Goal: Transaction & Acquisition: Purchase product/service

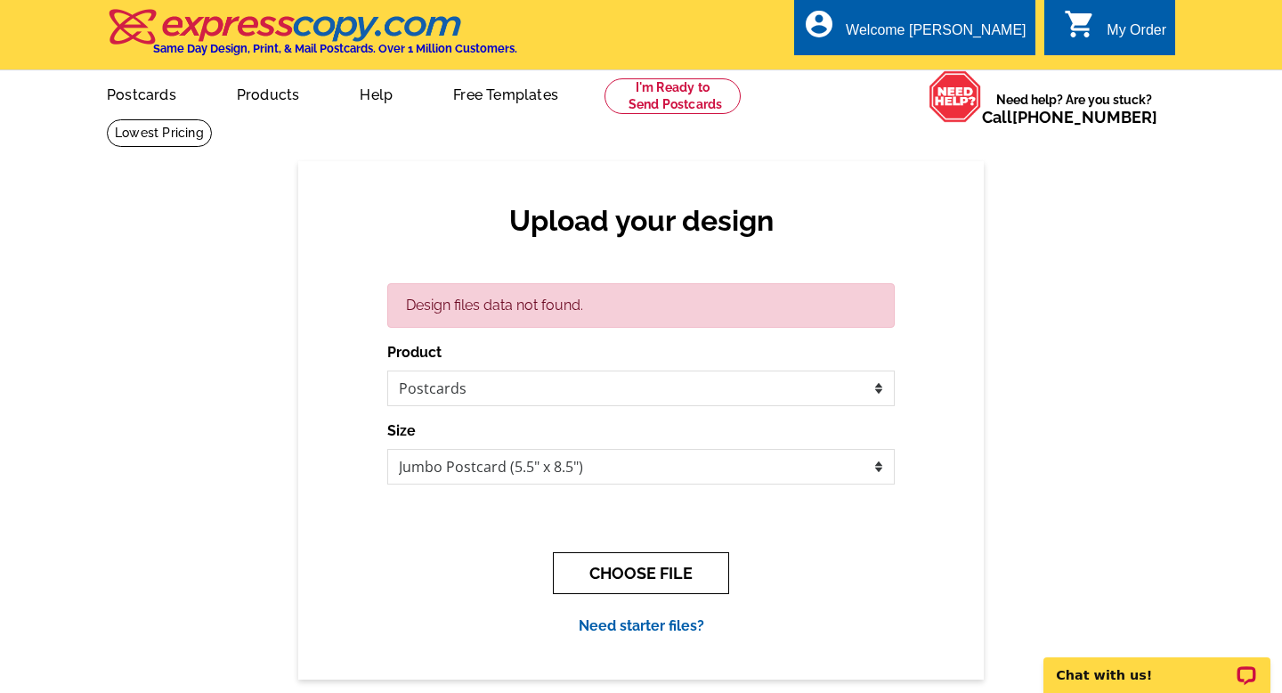
click at [648, 562] on button "CHOOSE FILE" at bounding box center [641, 573] width 176 height 42
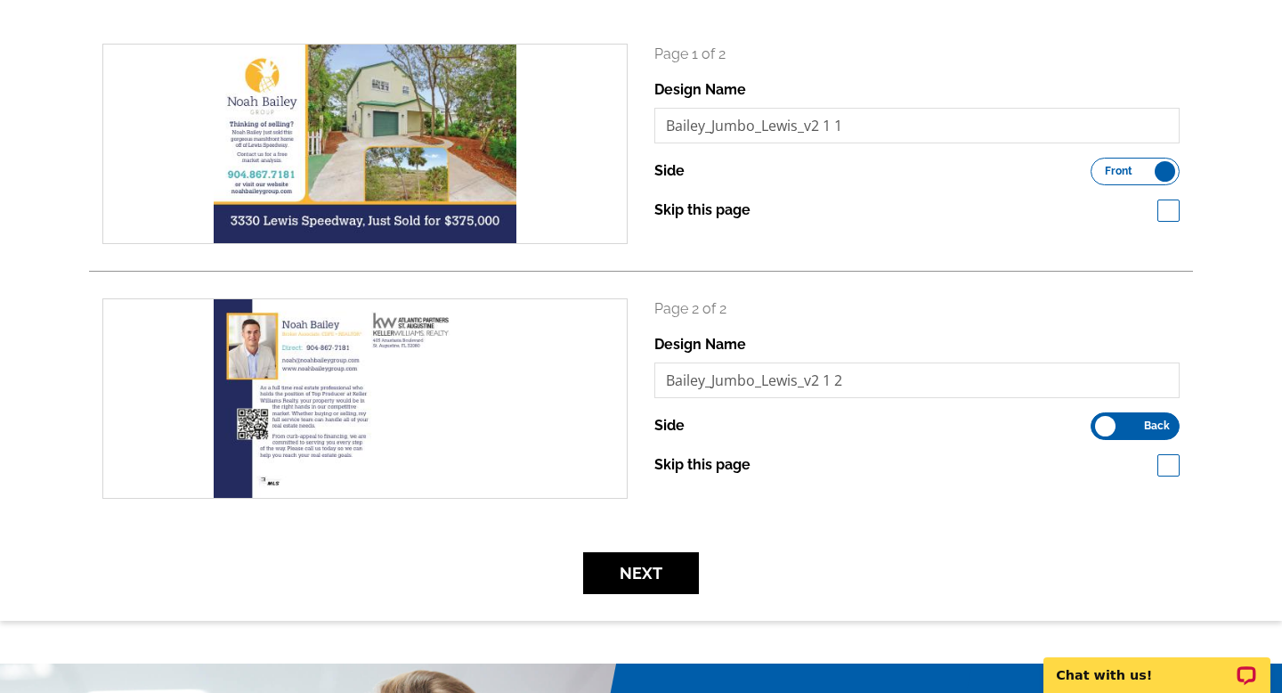
scroll to position [251, 0]
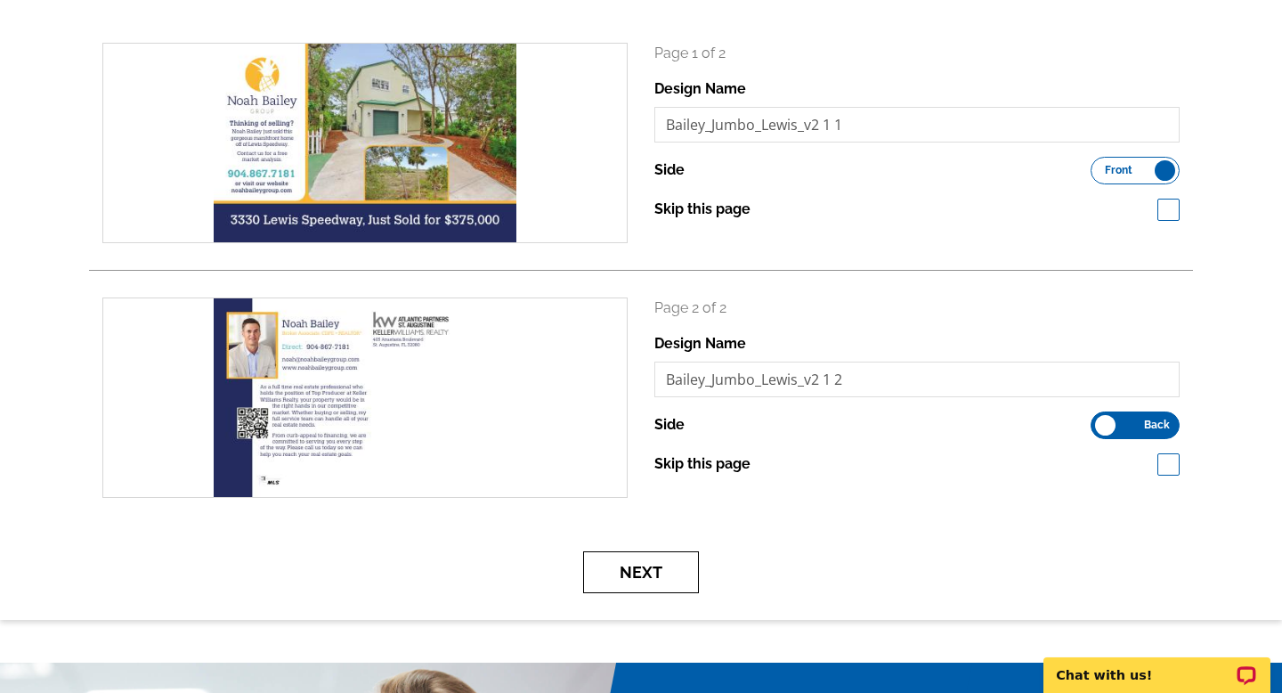
click at [653, 566] on button "Next" at bounding box center [641, 572] width 116 height 42
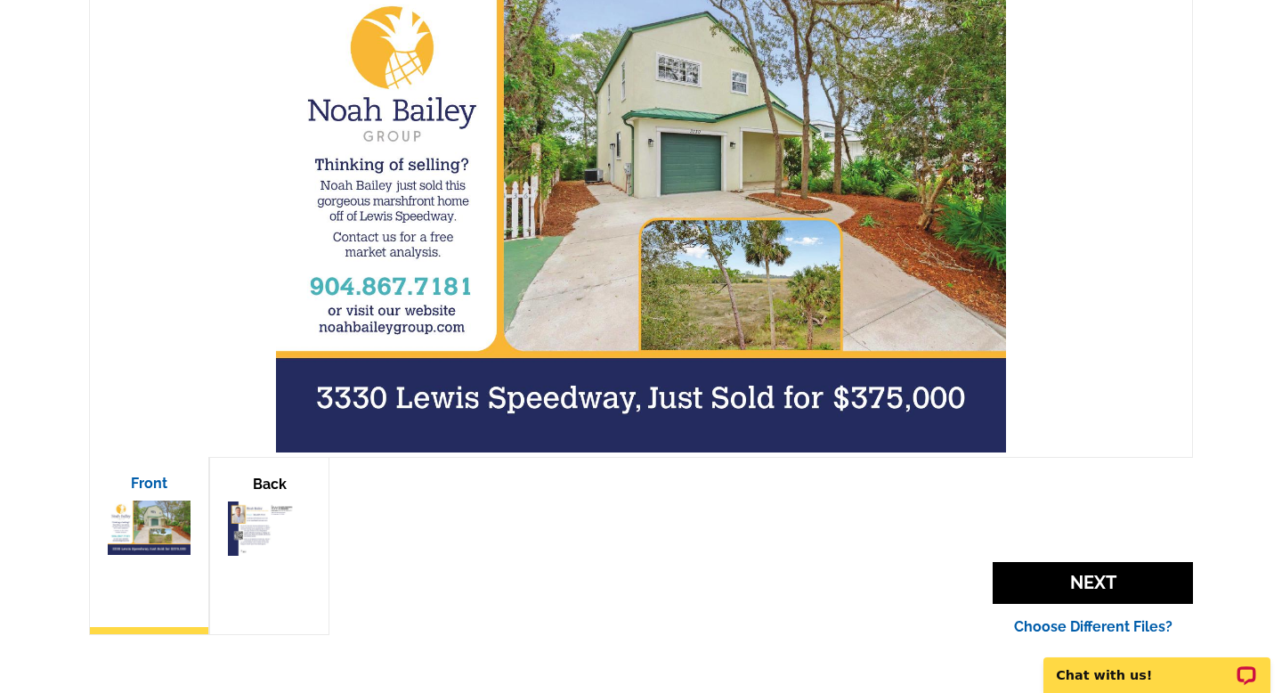
scroll to position [446, 0]
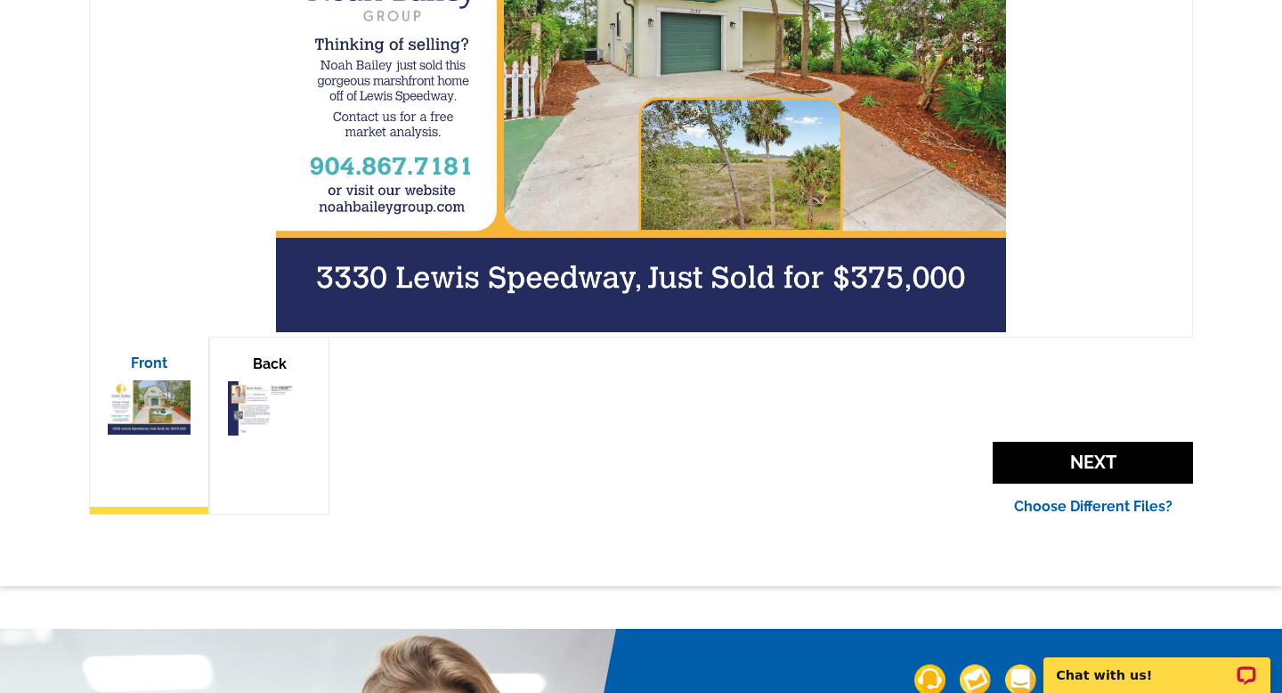
click at [270, 406] on img at bounding box center [269, 408] width 83 height 54
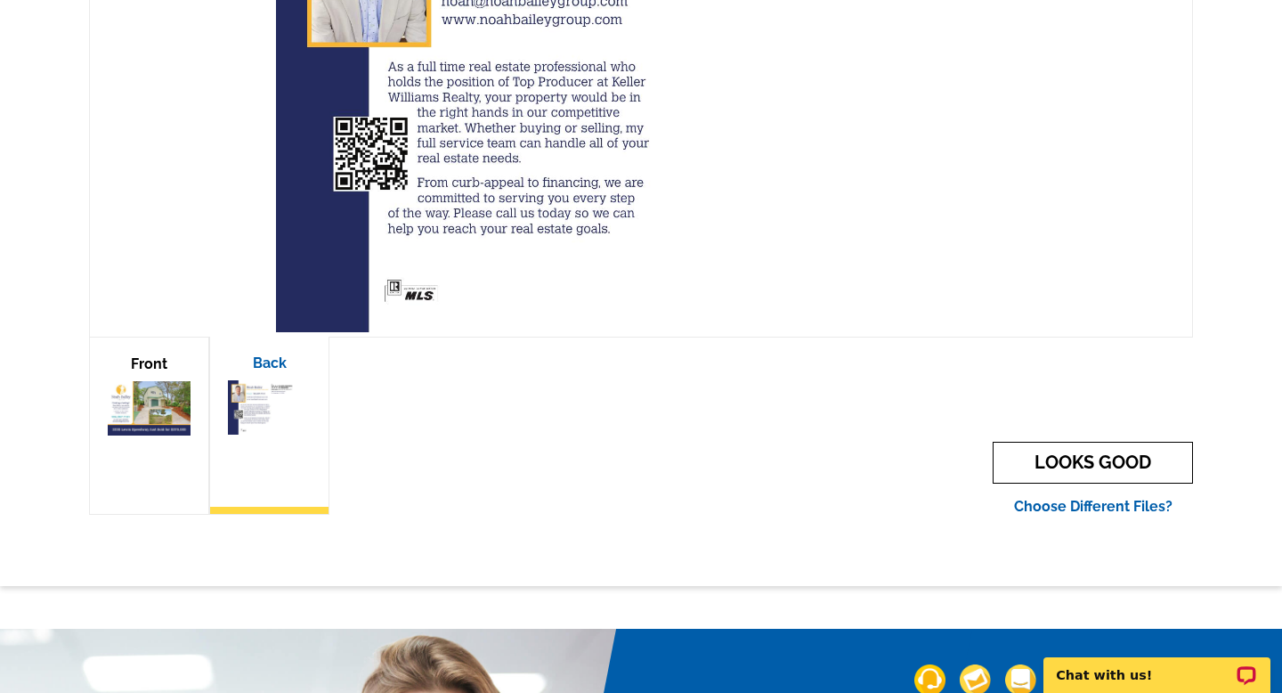
click at [1029, 461] on link "LOOKS GOOD" at bounding box center [1092, 463] width 200 height 42
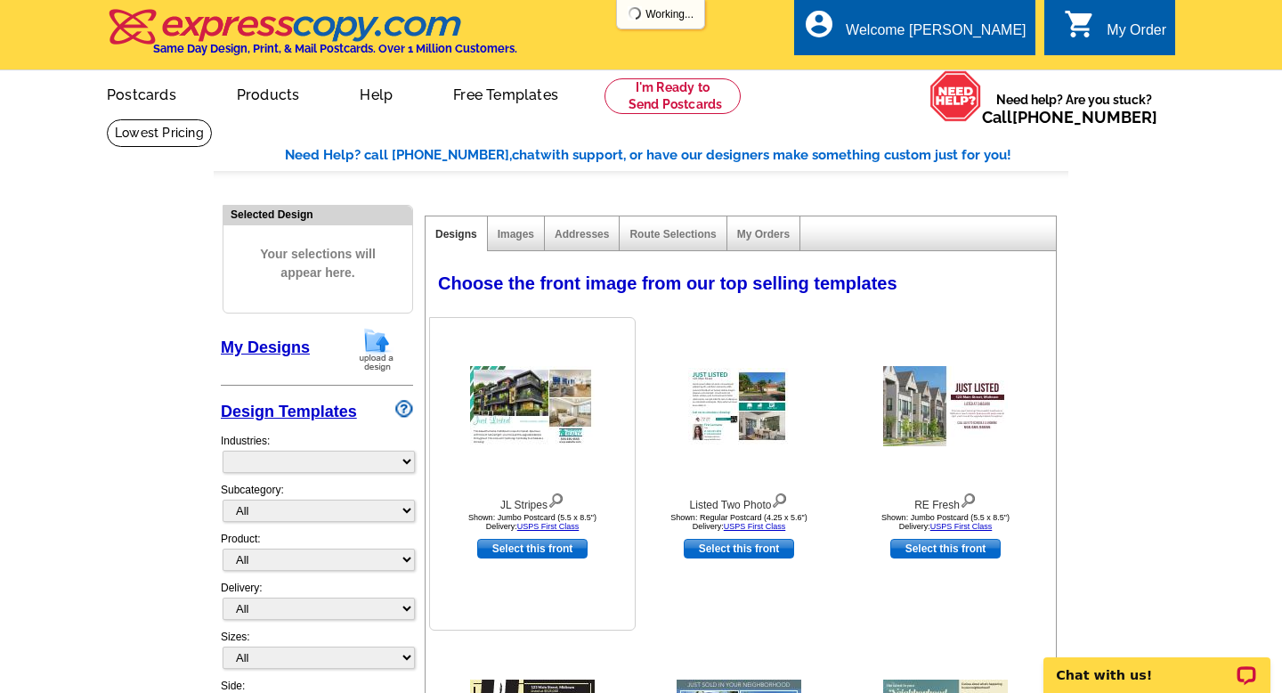
select select "785"
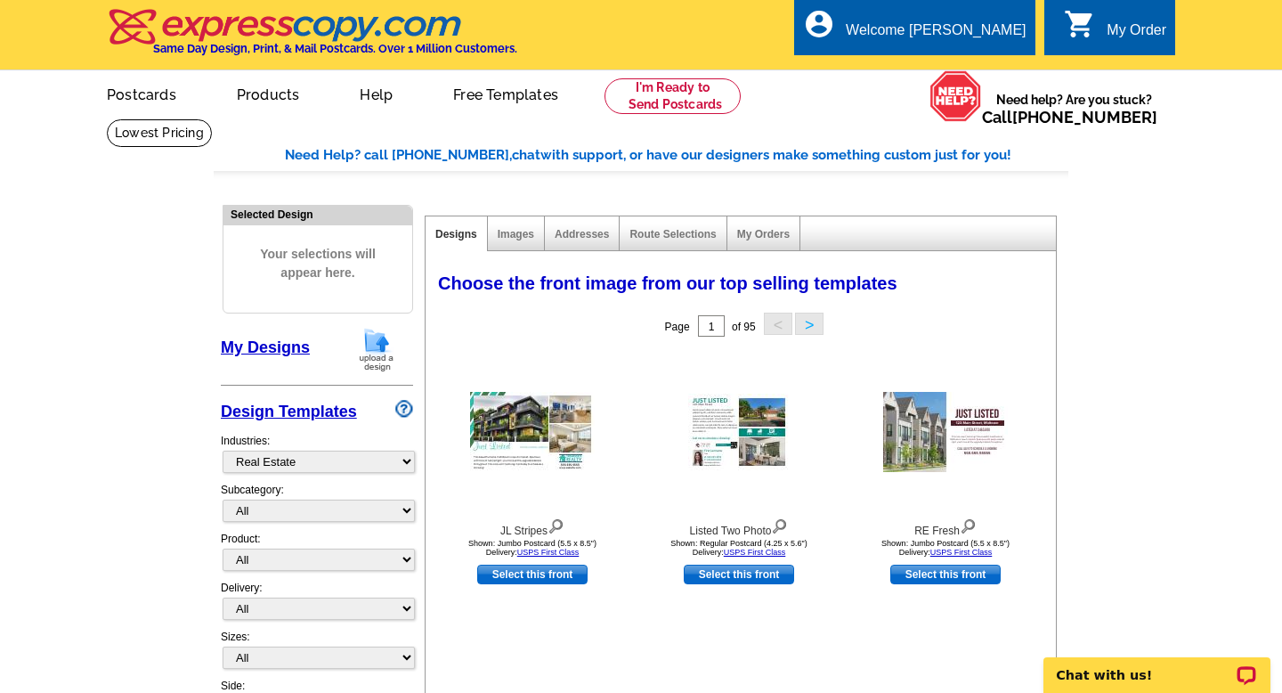
click at [288, 339] on link "My Designs" at bounding box center [265, 347] width 89 height 18
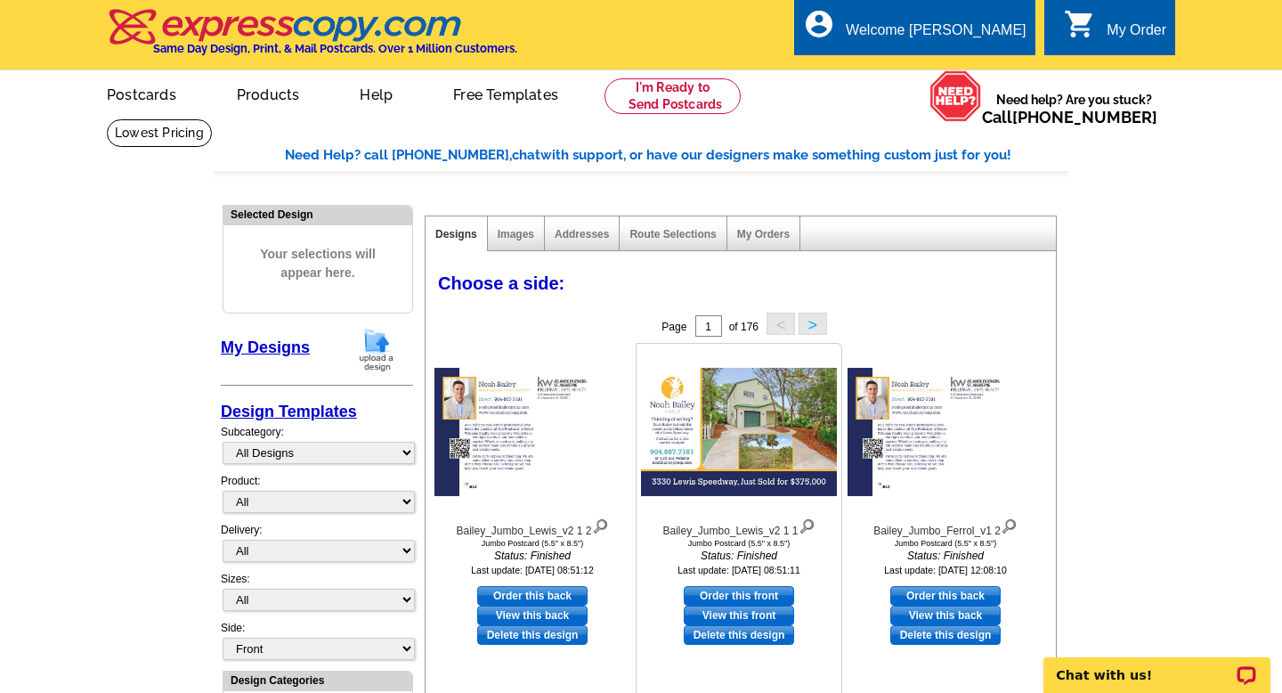
click at [745, 589] on link "Order this front" at bounding box center [739, 596] width 110 height 20
select select "2"
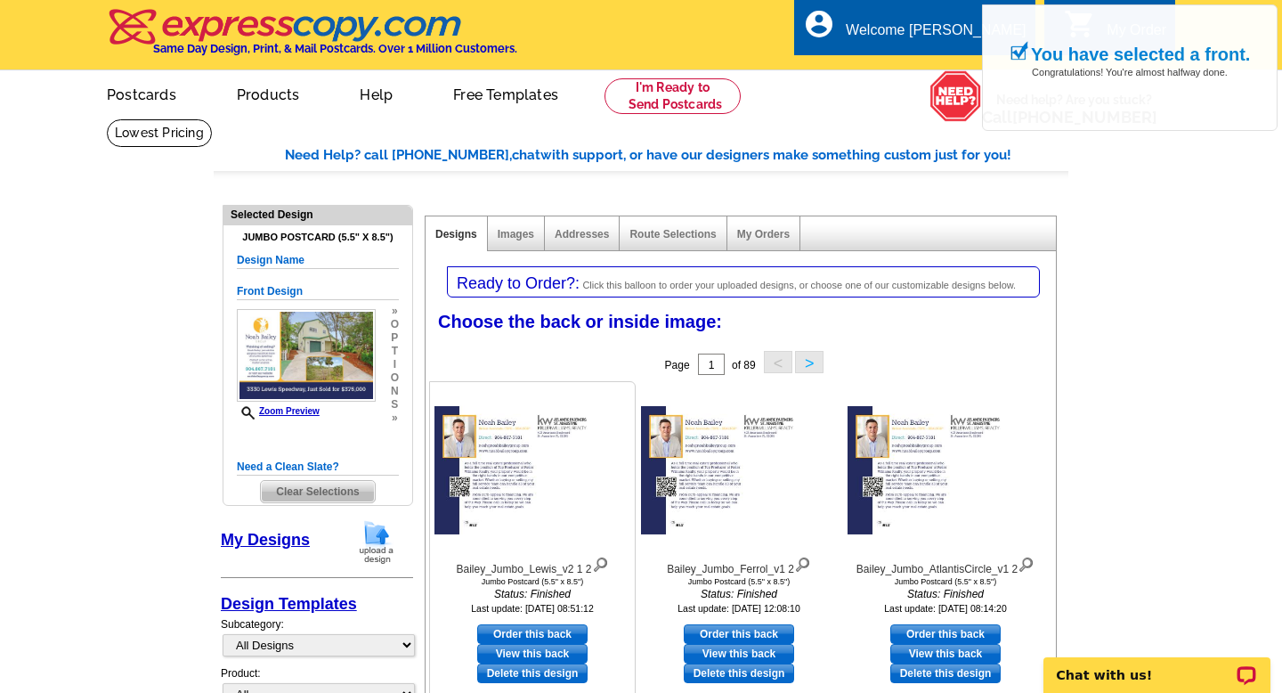
click at [535, 628] on link "Order this back" at bounding box center [532, 634] width 110 height 20
select select "front"
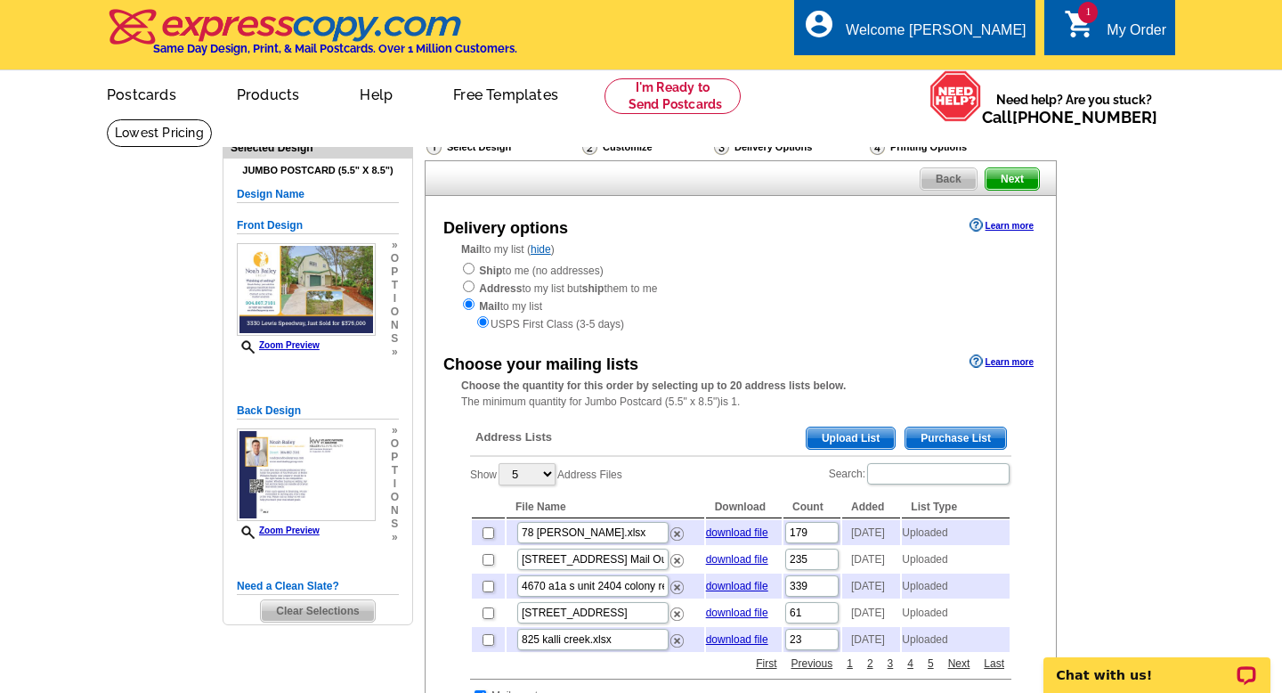
click at [836, 433] on span "Upload List" at bounding box center [850, 437] width 88 height 21
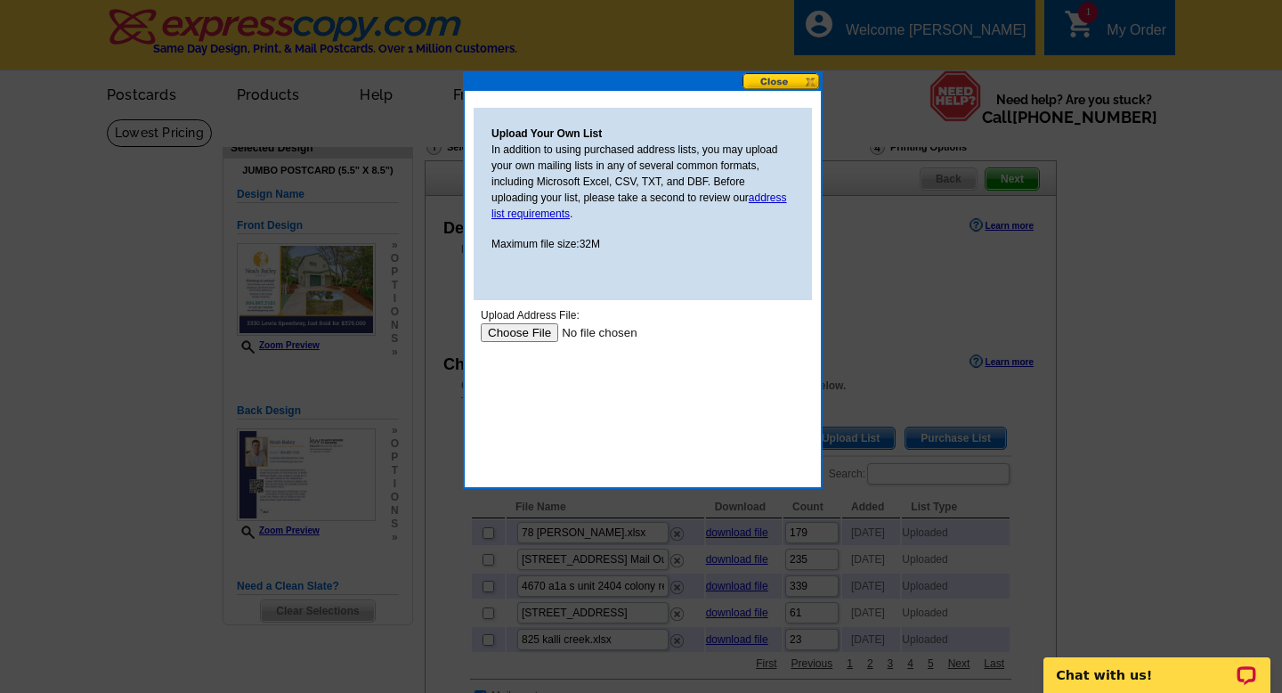
click at [536, 335] on input "file" at bounding box center [593, 332] width 225 height 19
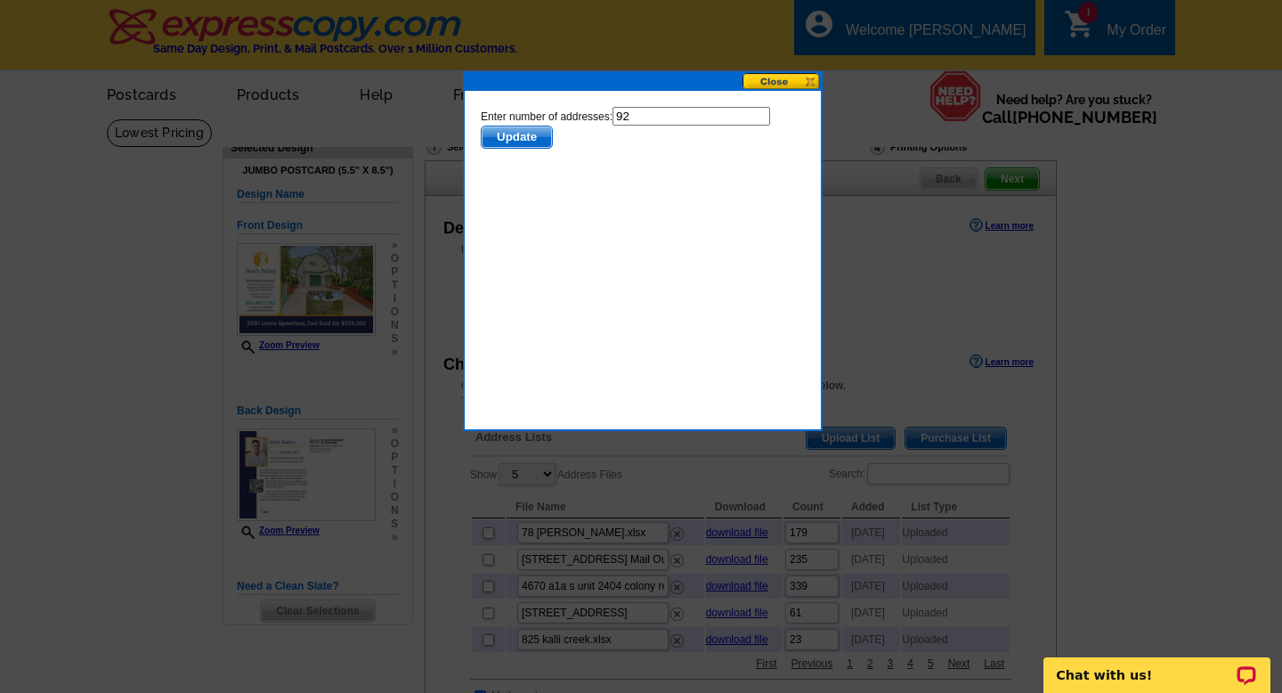
click at [508, 139] on span "Update" at bounding box center [517, 136] width 70 height 21
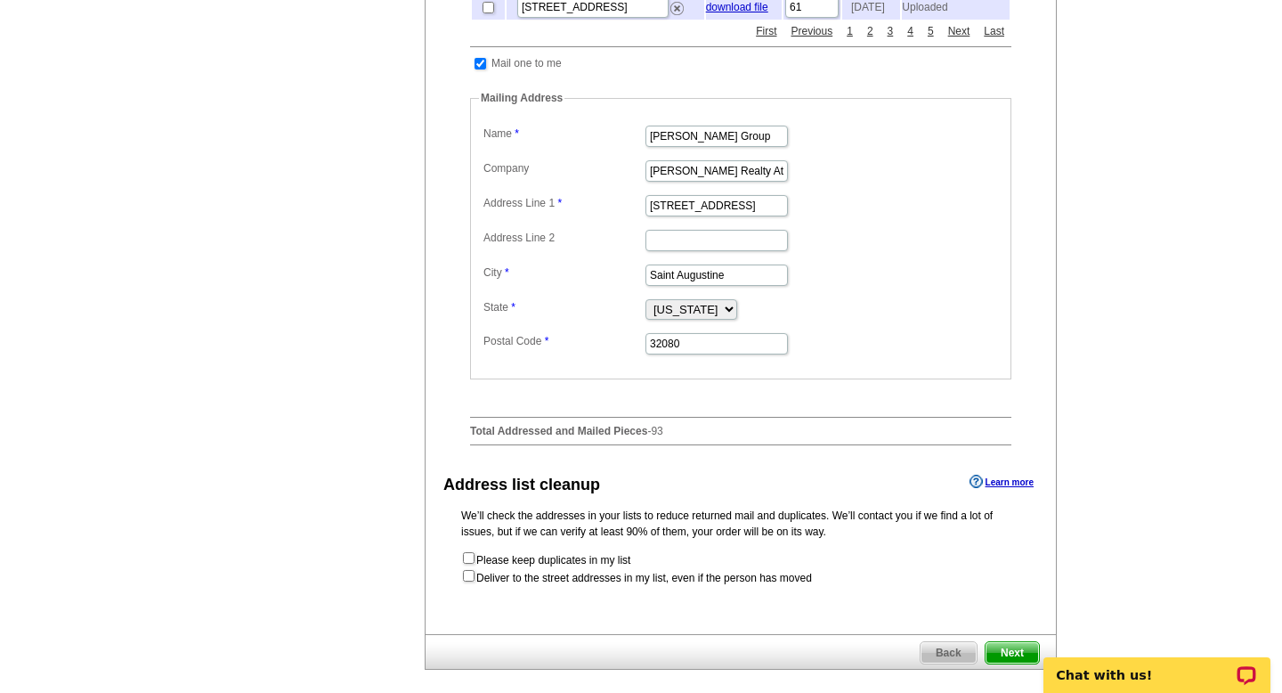
scroll to position [637, 0]
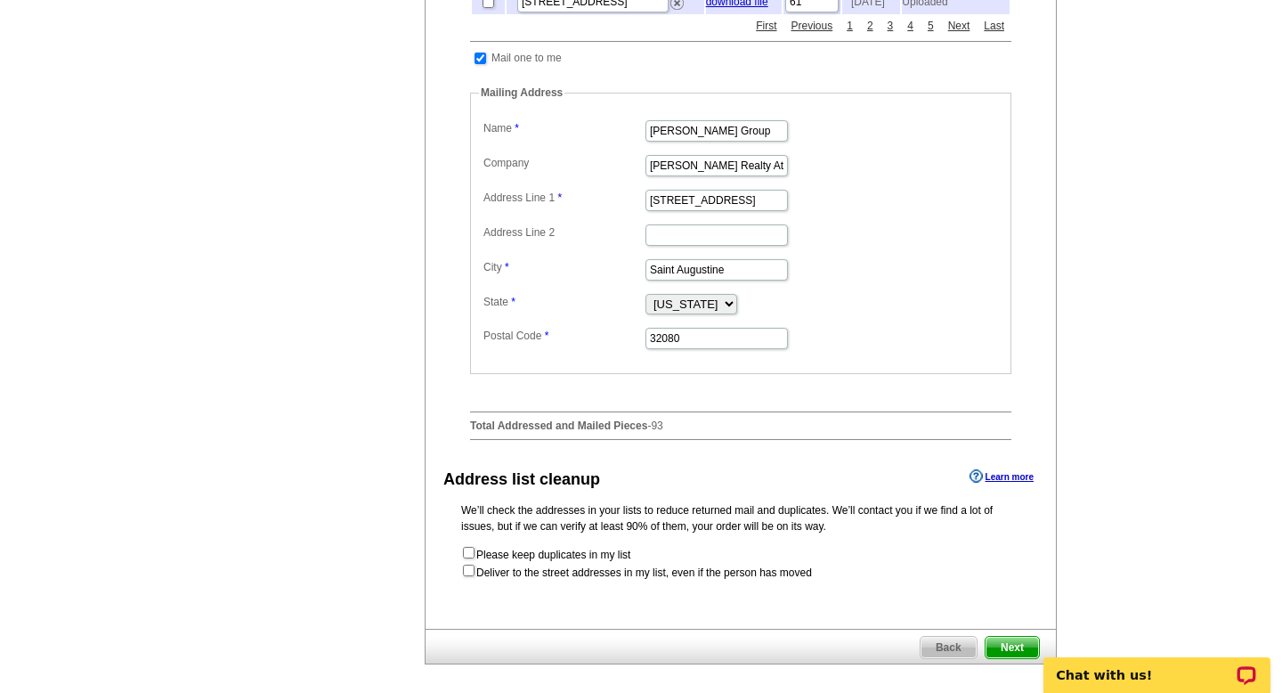
click at [479, 67] on td at bounding box center [480, 58] width 17 height 18
click at [481, 64] on input "checkbox" at bounding box center [480, 59] width 12 height 12
checkbox input "false"
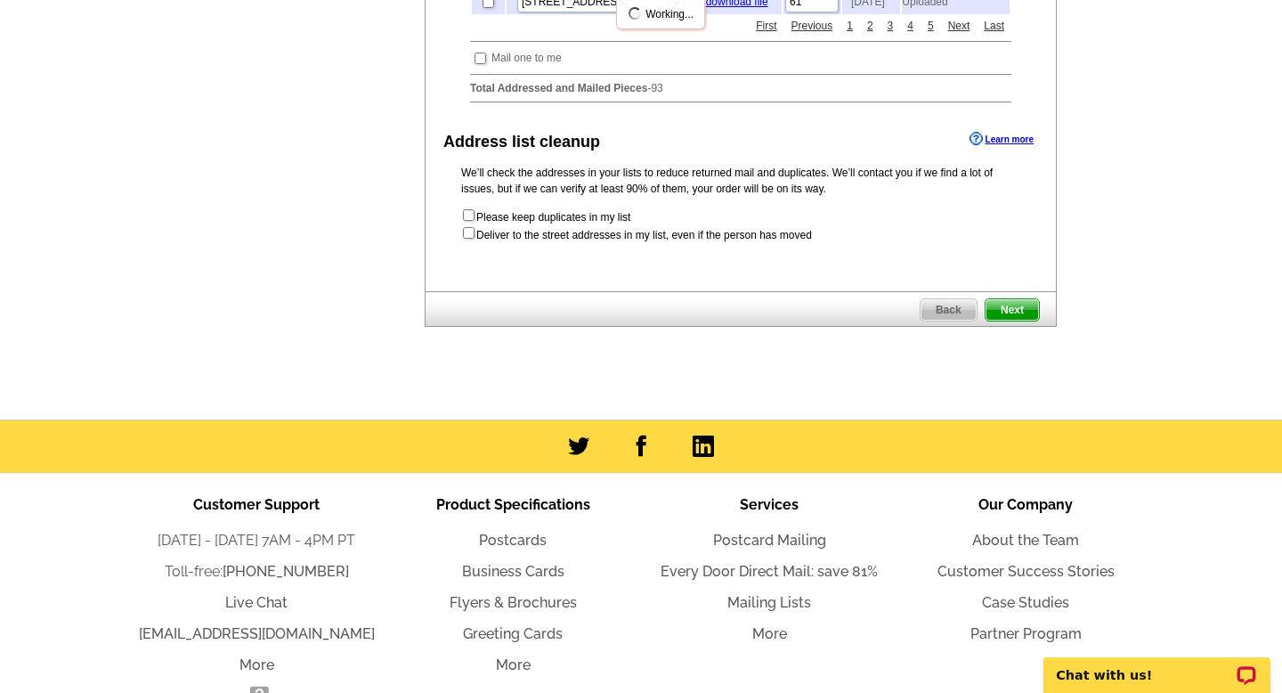
click at [1013, 320] on span "Next" at bounding box center [1011, 309] width 53 height 21
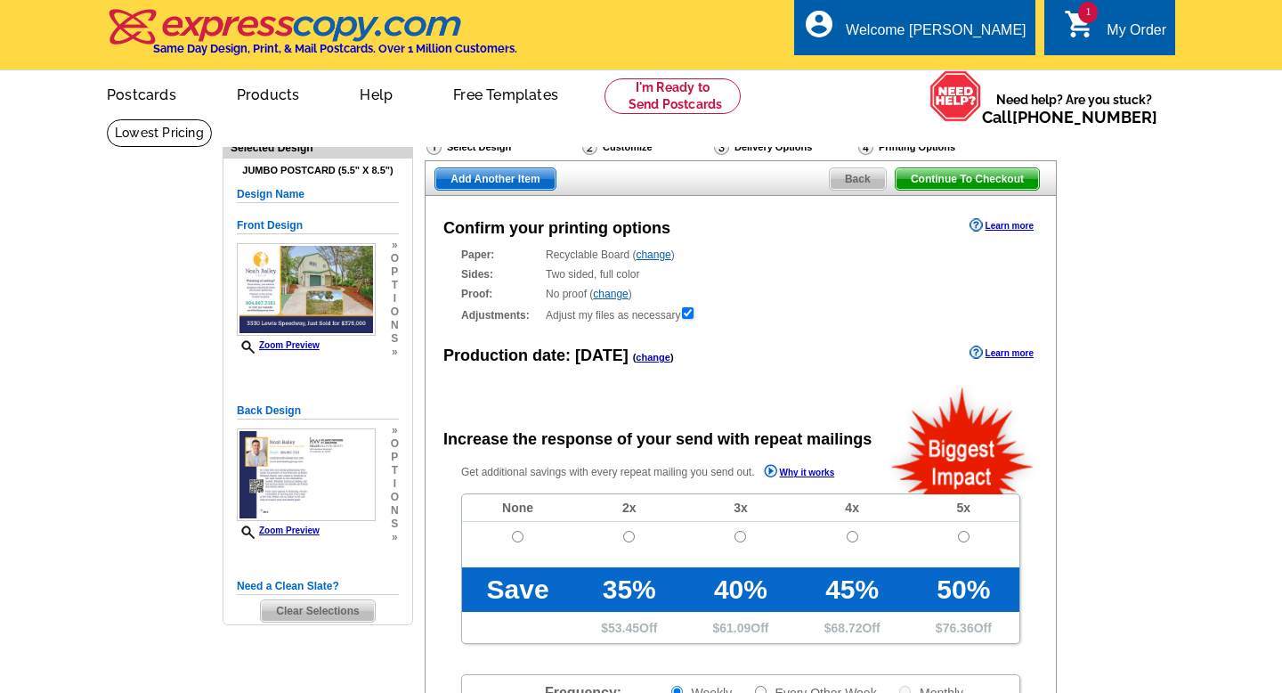
radio input "false"
click at [520, 537] on input "radio" at bounding box center [518, 537] width 12 height 12
radio input "true"
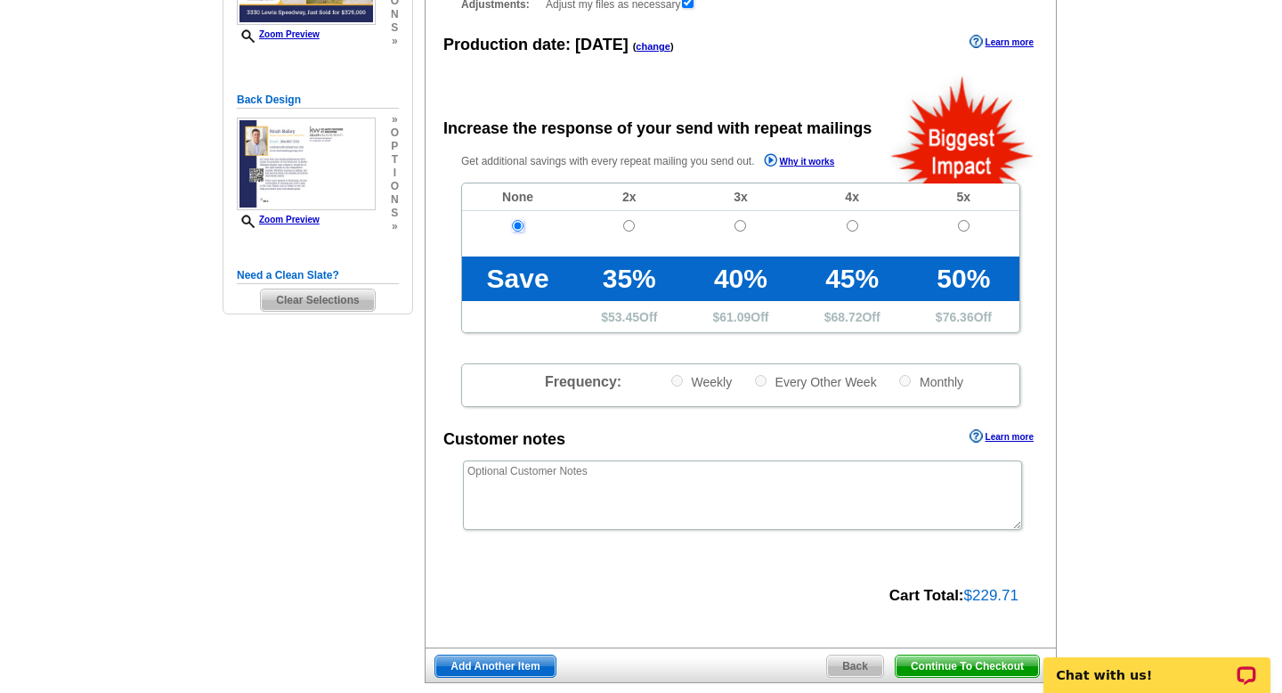
scroll to position [367, 0]
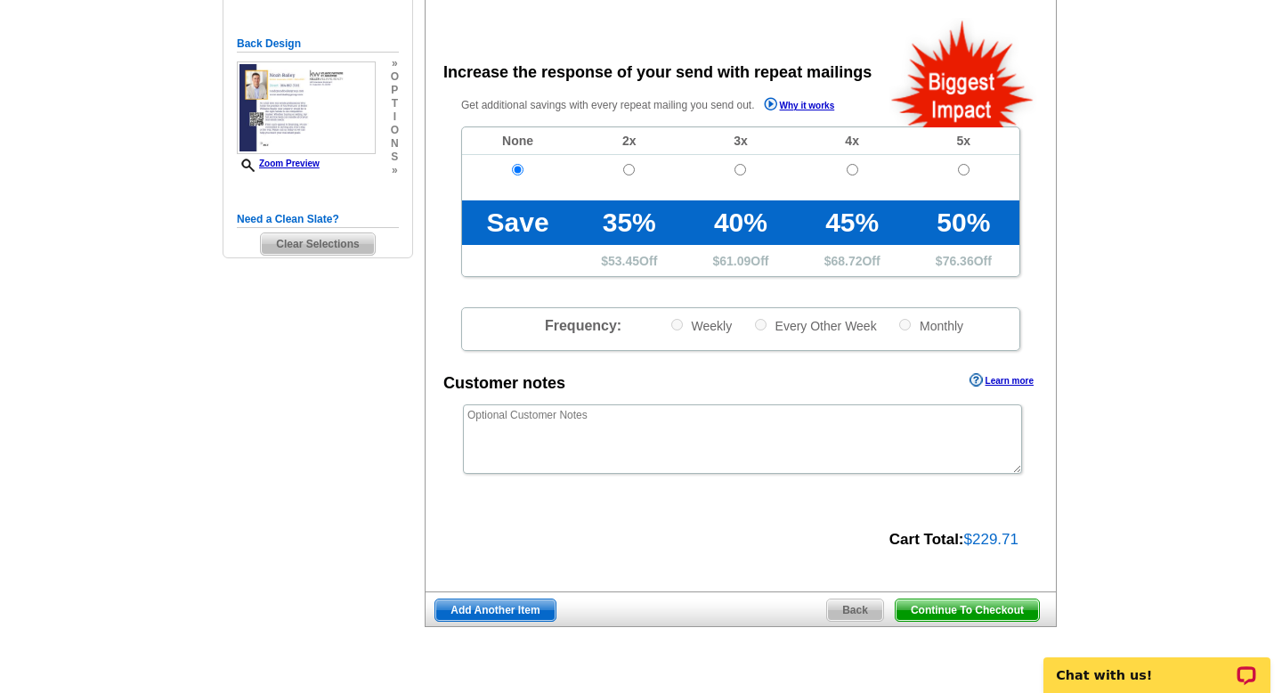
click at [963, 601] on span "Continue To Checkout" at bounding box center [966, 609] width 143 height 21
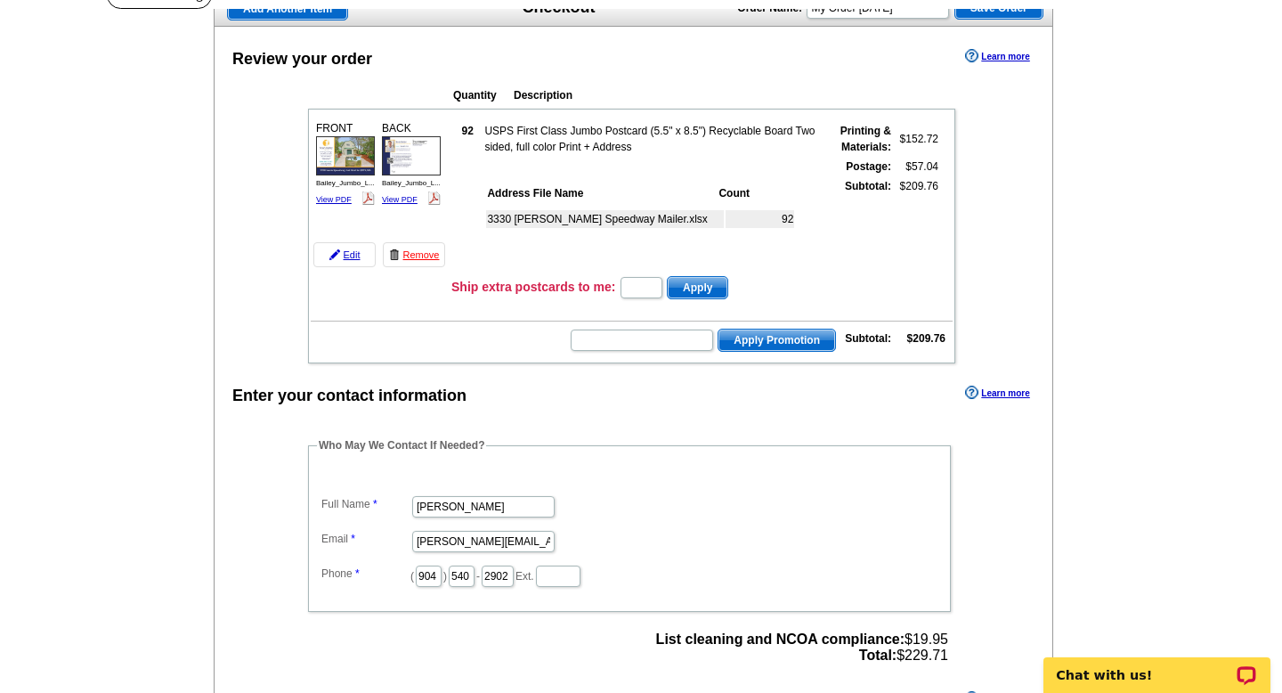
scroll to position [141, 0]
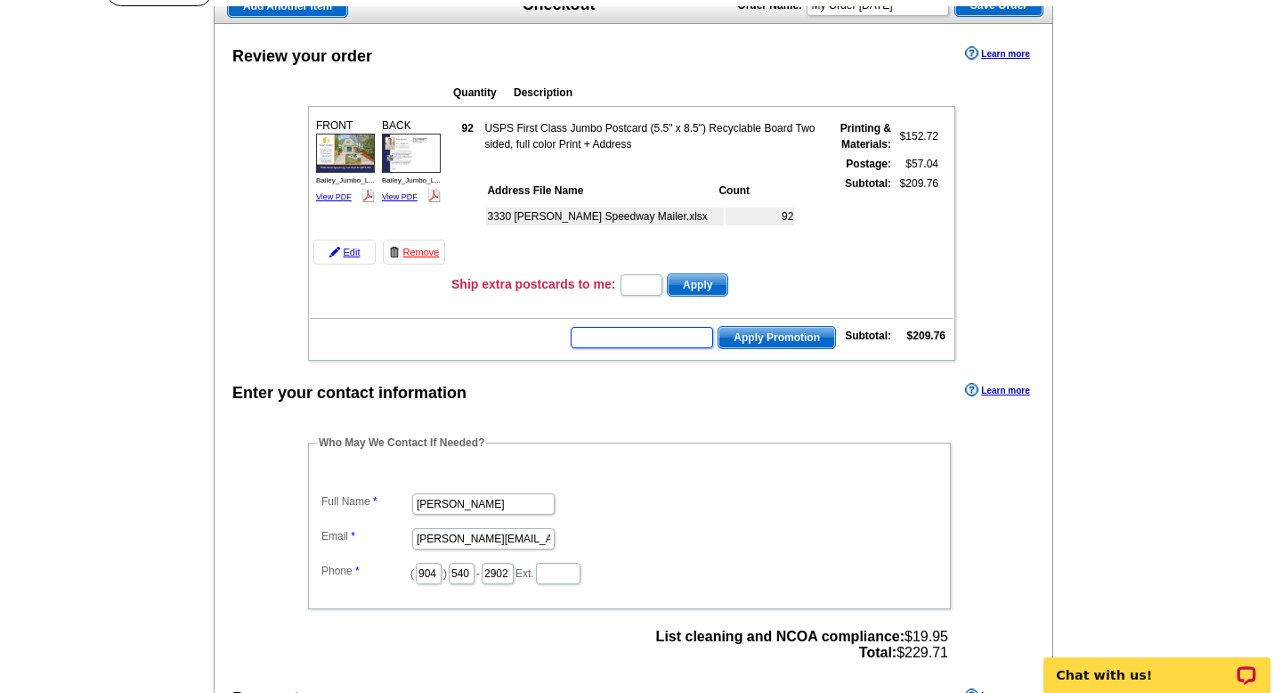
click at [655, 336] on input "text" at bounding box center [642, 337] width 142 height 21
paste input "CC2330"
type input "CC2330"
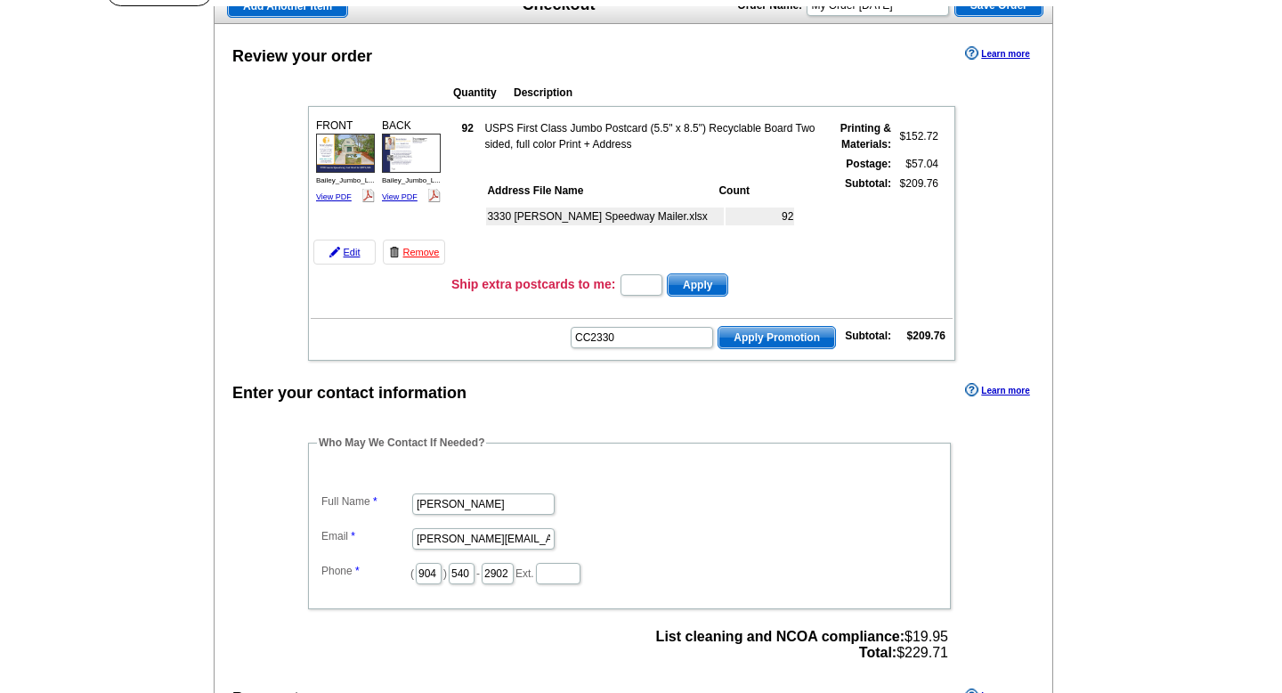
scroll to position [0, 0]
click at [821, 341] on span "Apply Promotion" at bounding box center [776, 337] width 117 height 21
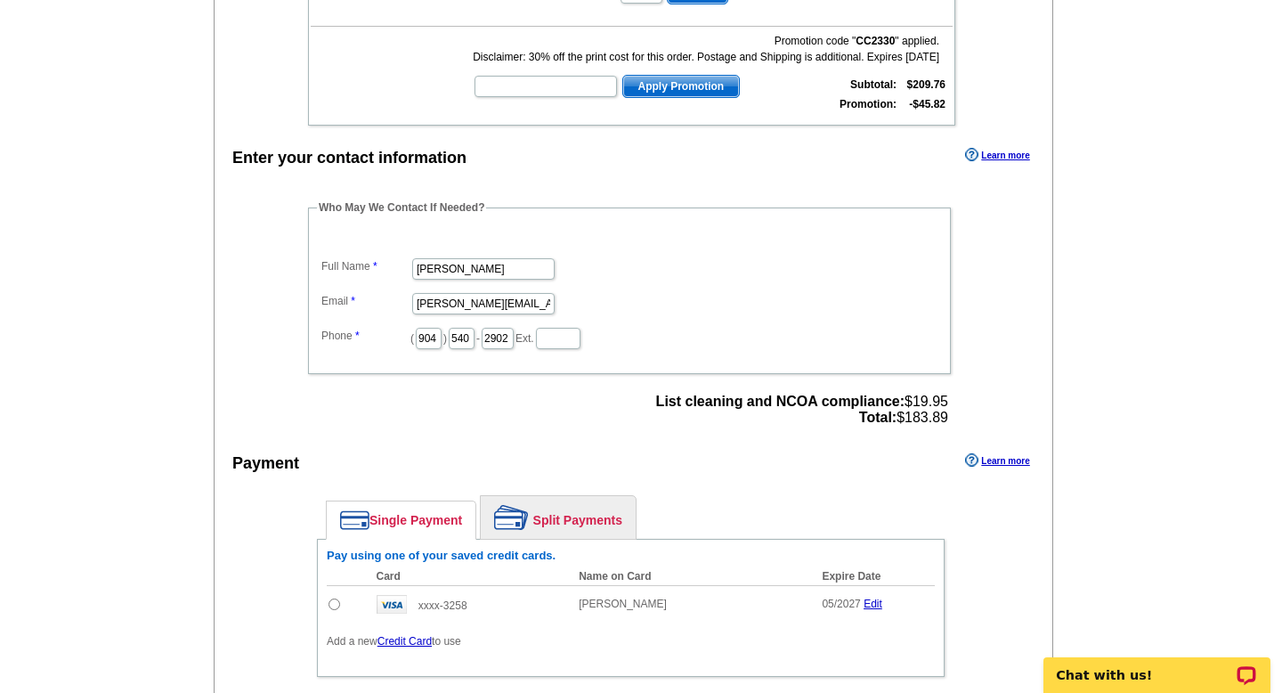
scroll to position [447, 0]
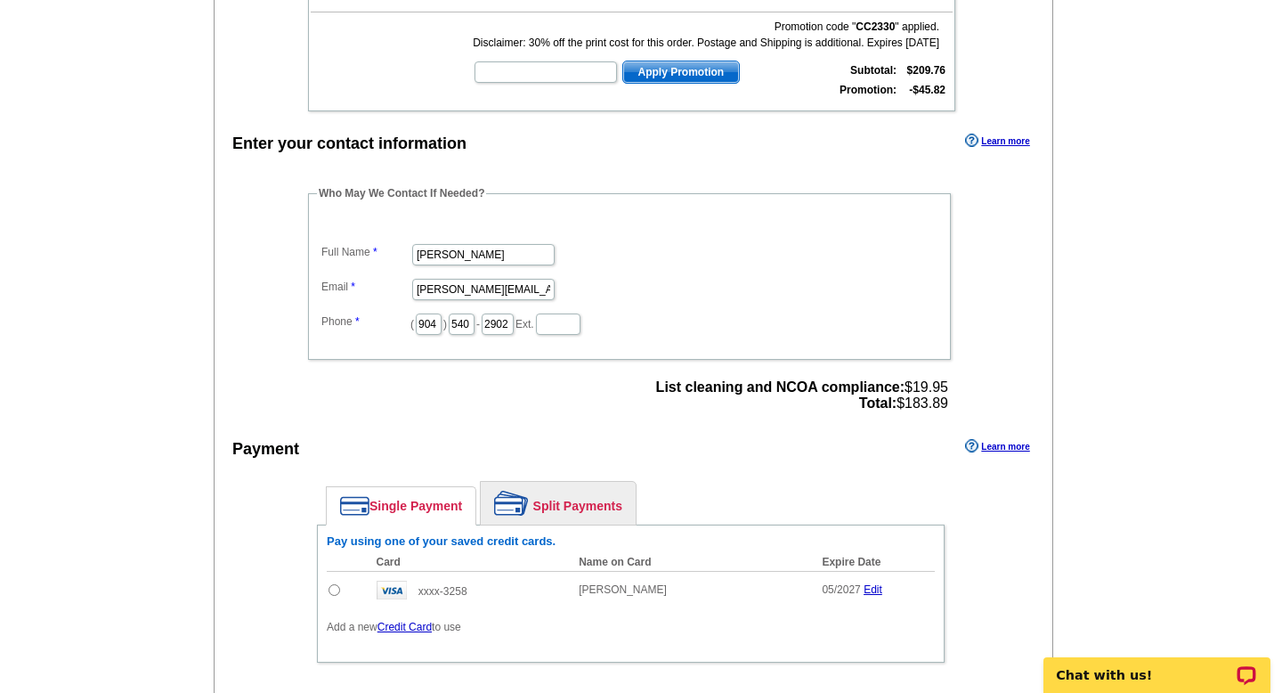
click at [925, 402] on span "List cleaning and NCOA compliance: $19.95 Total: $183.89" at bounding box center [802, 395] width 292 height 32
copy span "183.89"
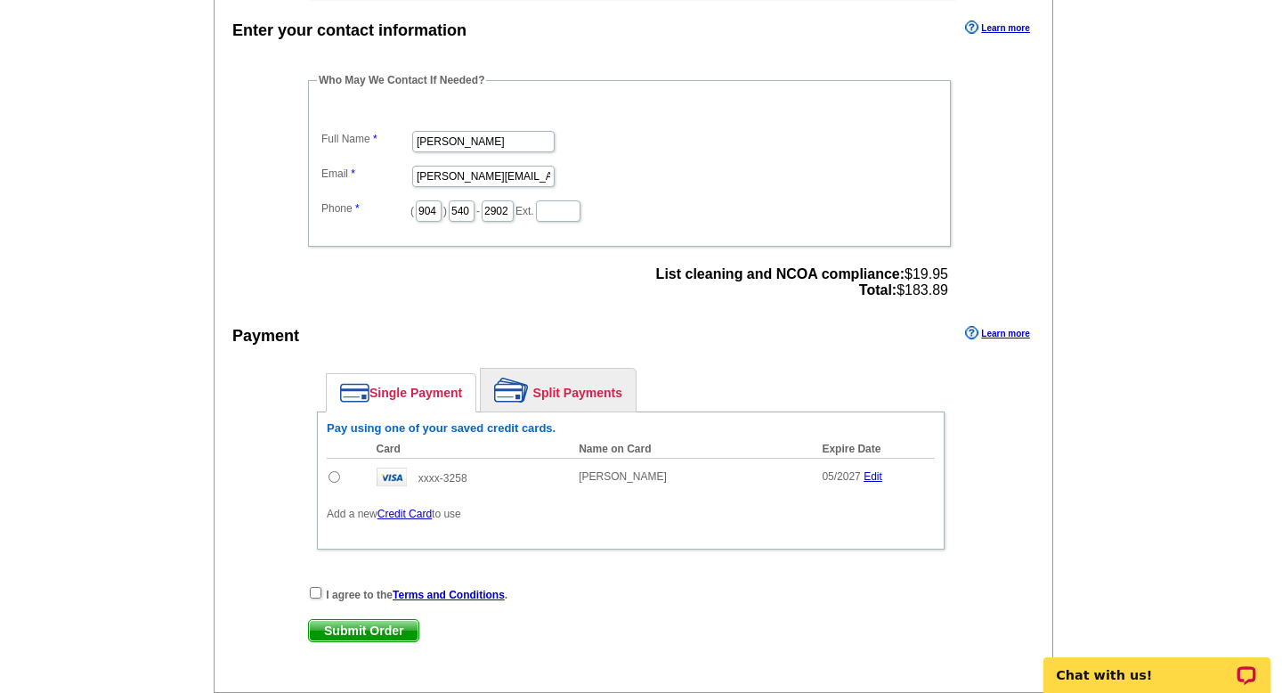
scroll to position [572, 0]
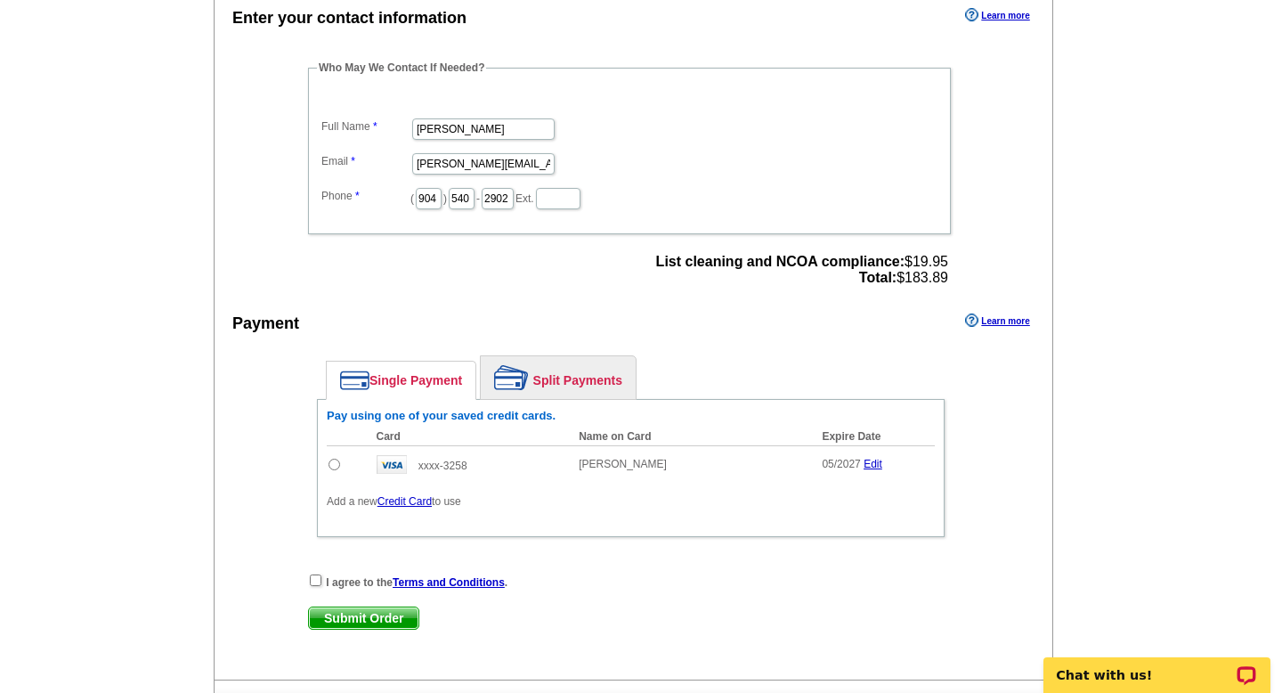
click at [331, 459] on input "radio" at bounding box center [334, 464] width 12 height 12
radio input "true"
click at [315, 576] on input "checkbox" at bounding box center [316, 580] width 12 height 12
checkbox input "true"
click at [343, 617] on span "Submit Order" at bounding box center [363, 617] width 109 height 21
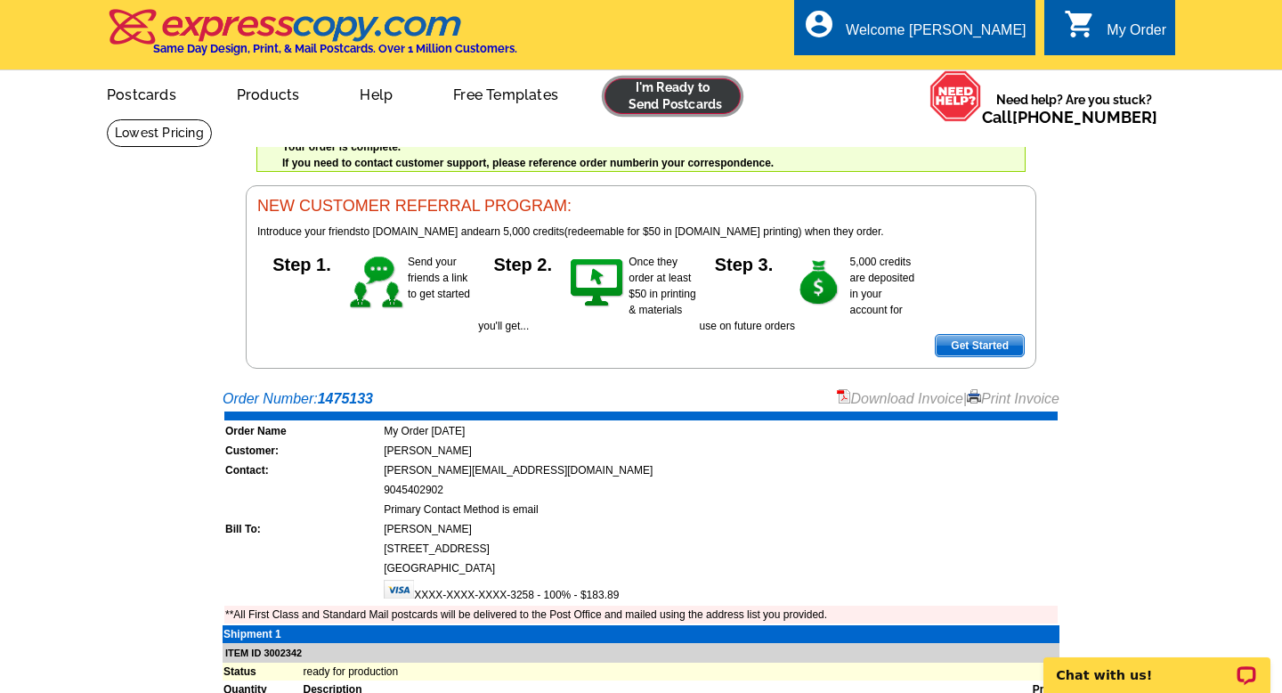
click at [686, 101] on link at bounding box center [672, 96] width 136 height 36
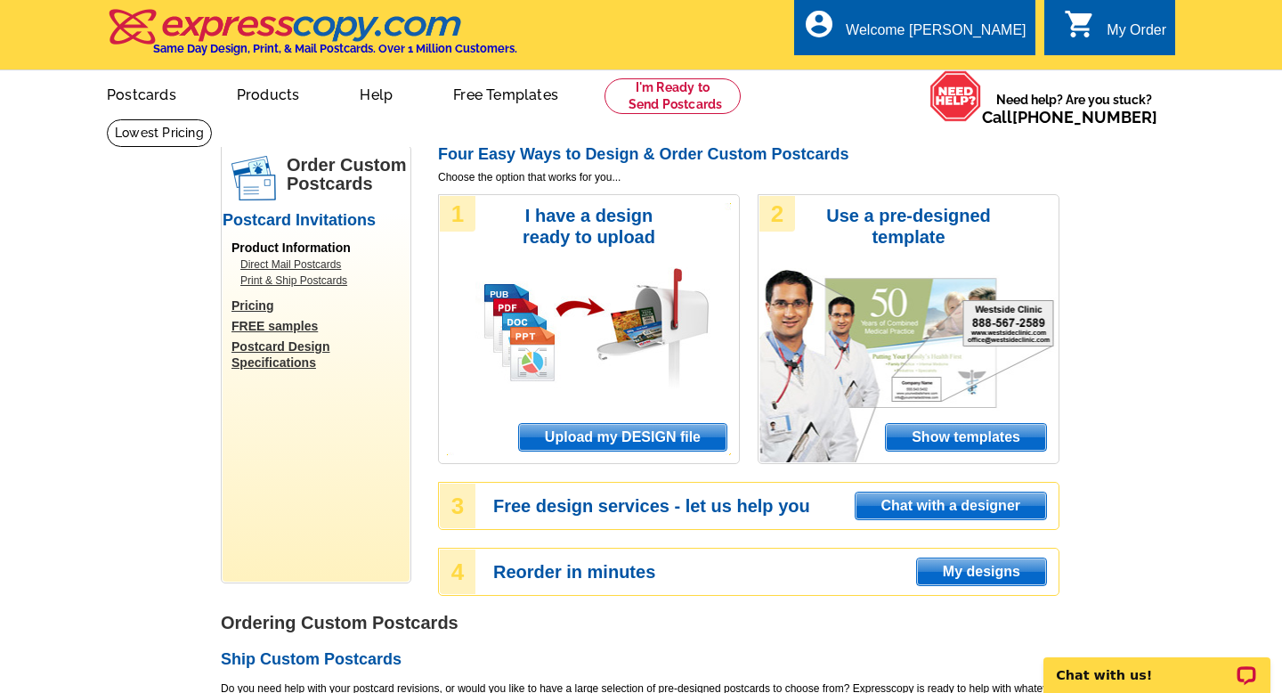
click at [573, 433] on span "Upload my DESIGN file" at bounding box center [622, 437] width 207 height 27
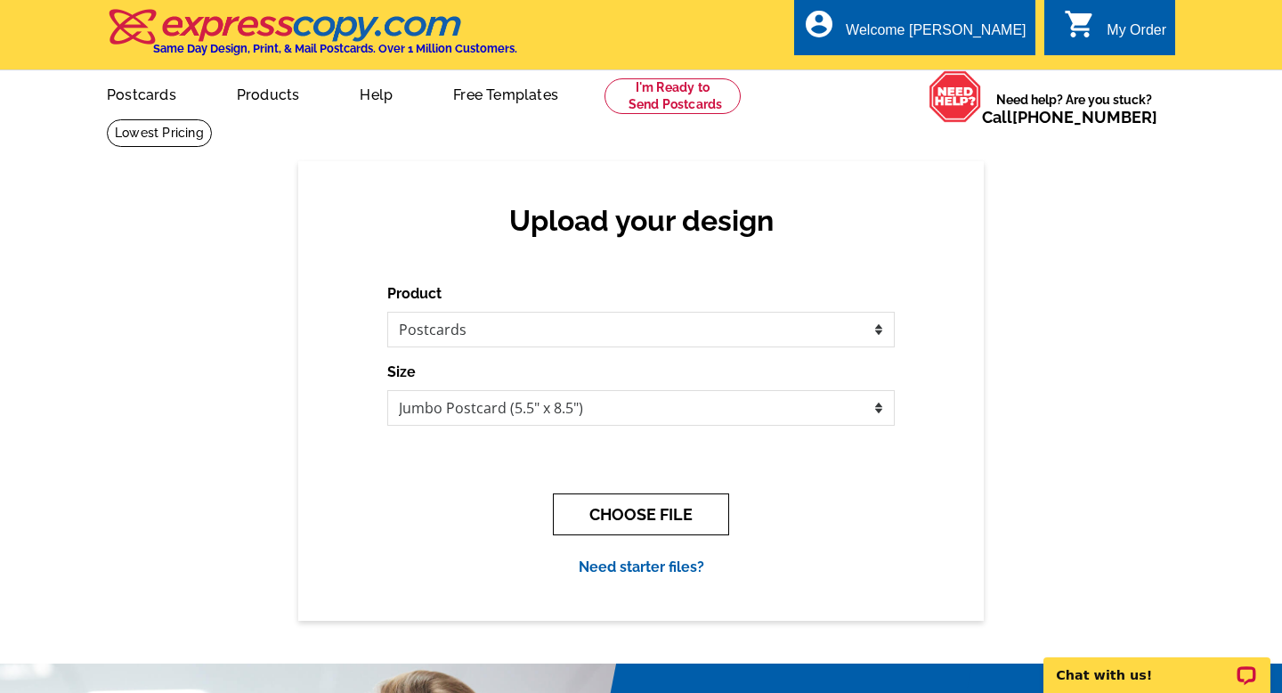
click at [674, 513] on button "CHOOSE FILE" at bounding box center [641, 514] width 176 height 42
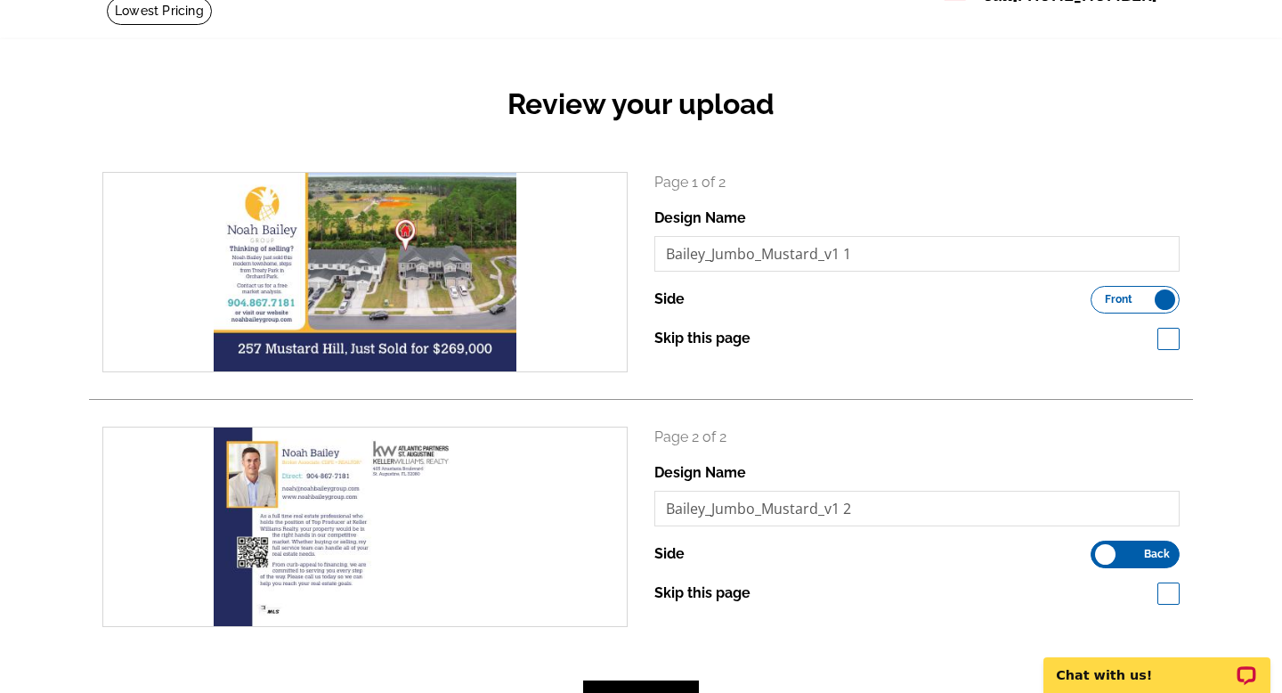
scroll to position [242, 0]
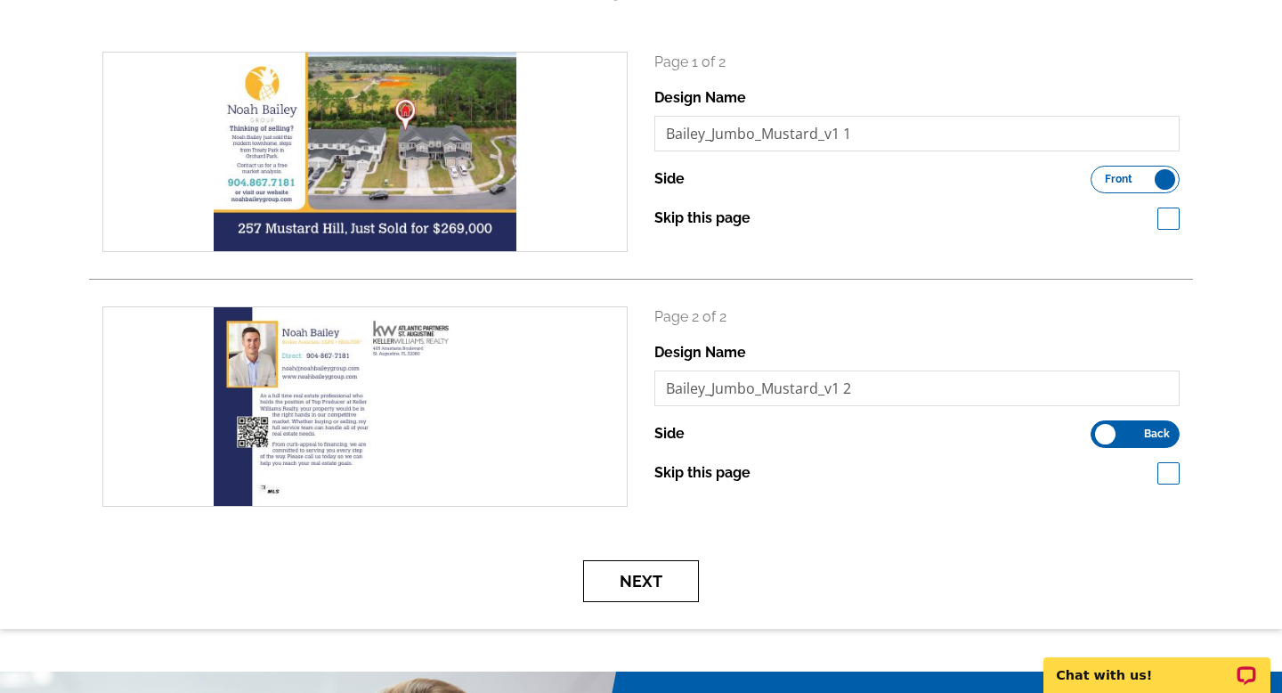
click at [653, 575] on button "Next" at bounding box center [641, 581] width 116 height 42
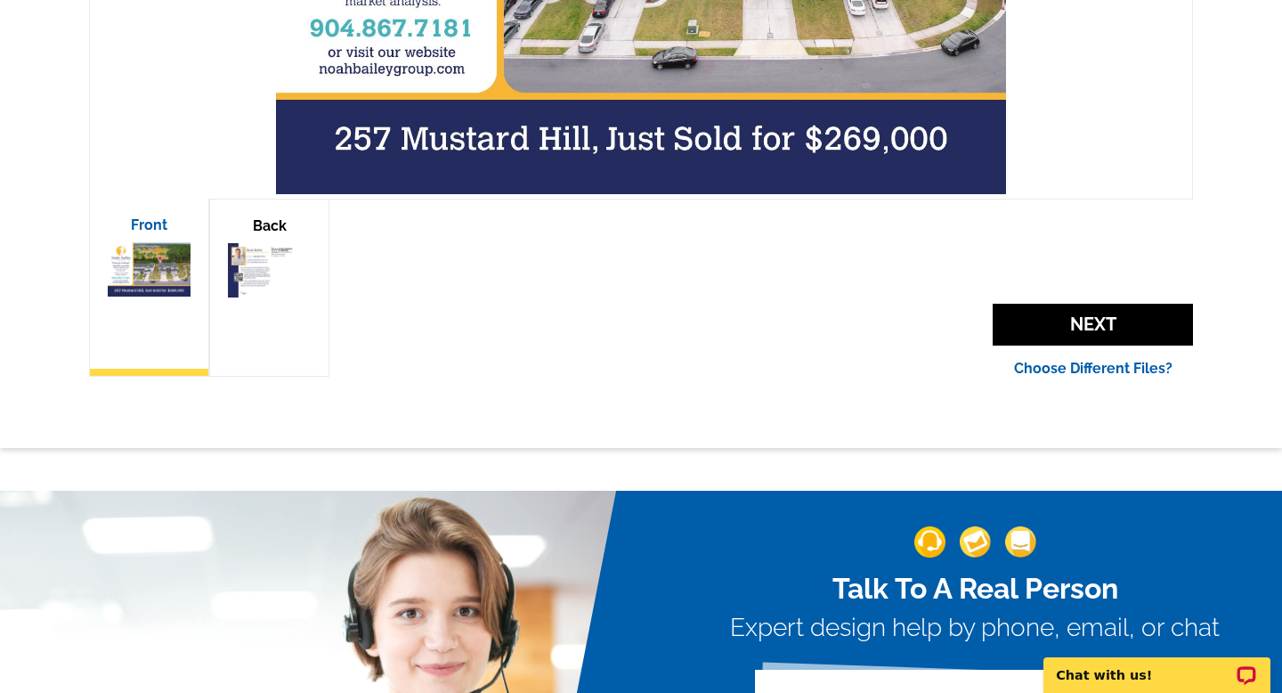
scroll to position [610, 0]
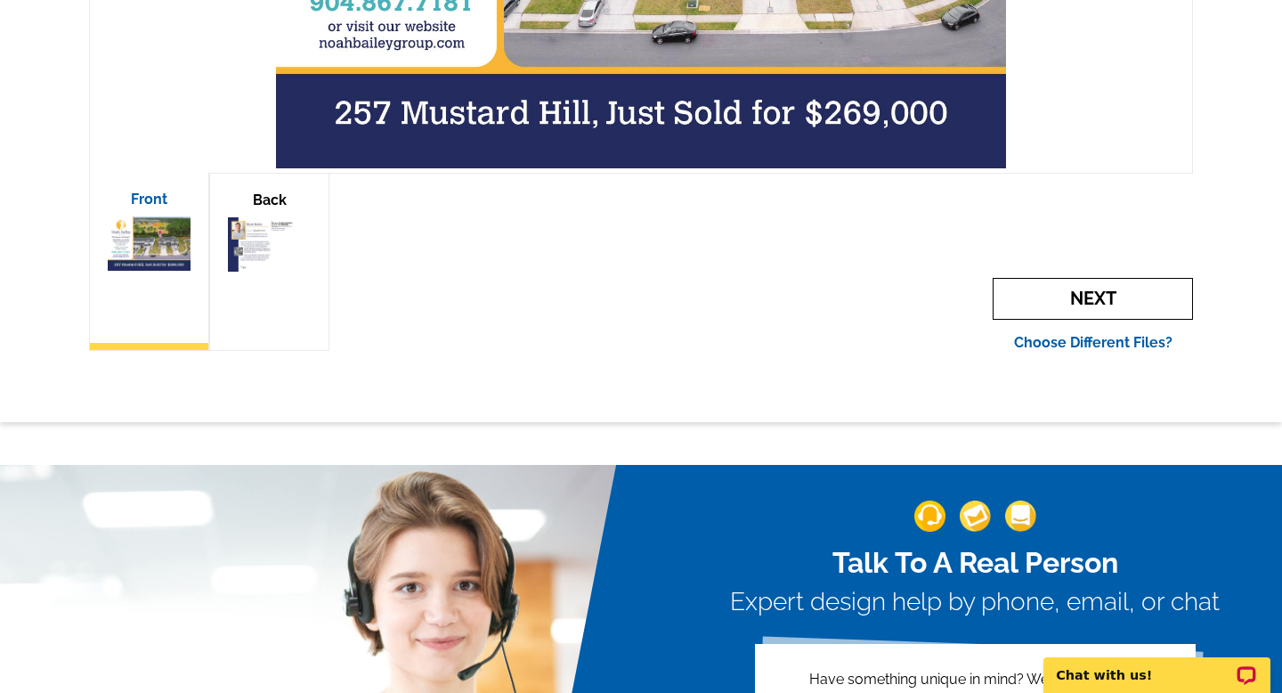
click at [1054, 307] on span "Next" at bounding box center [1092, 299] width 200 height 42
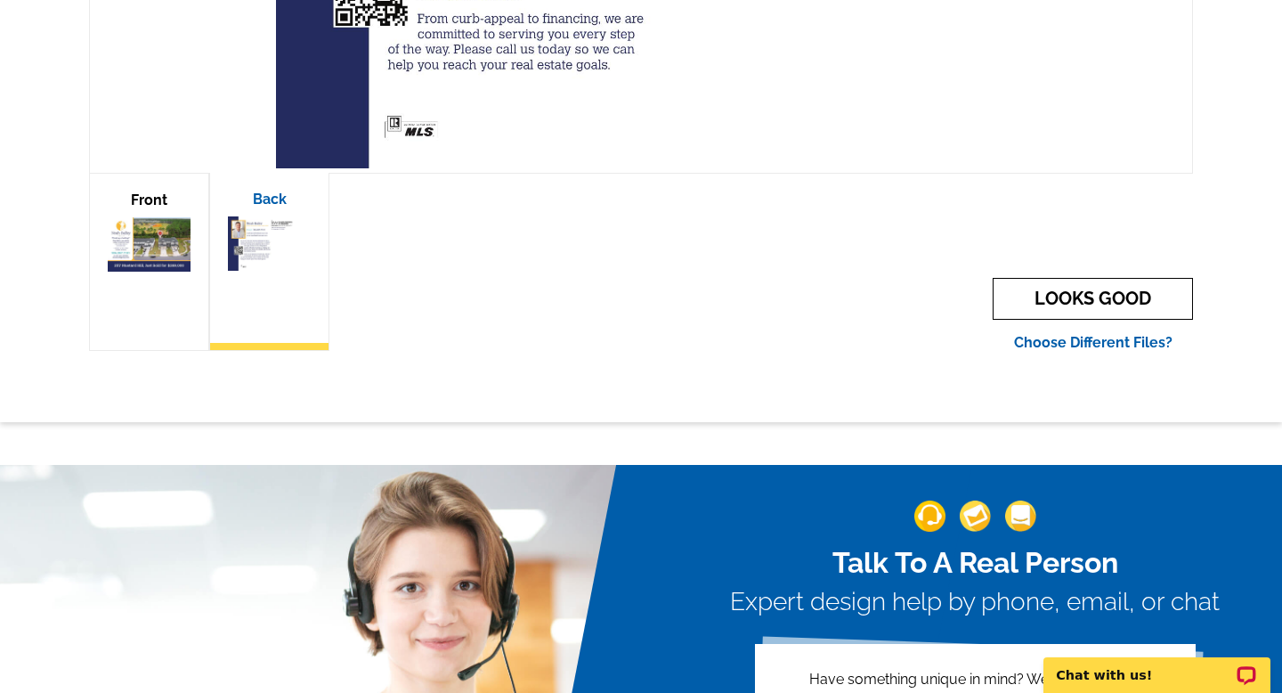
click at [1055, 307] on link "LOOKS GOOD" at bounding box center [1092, 299] width 200 height 42
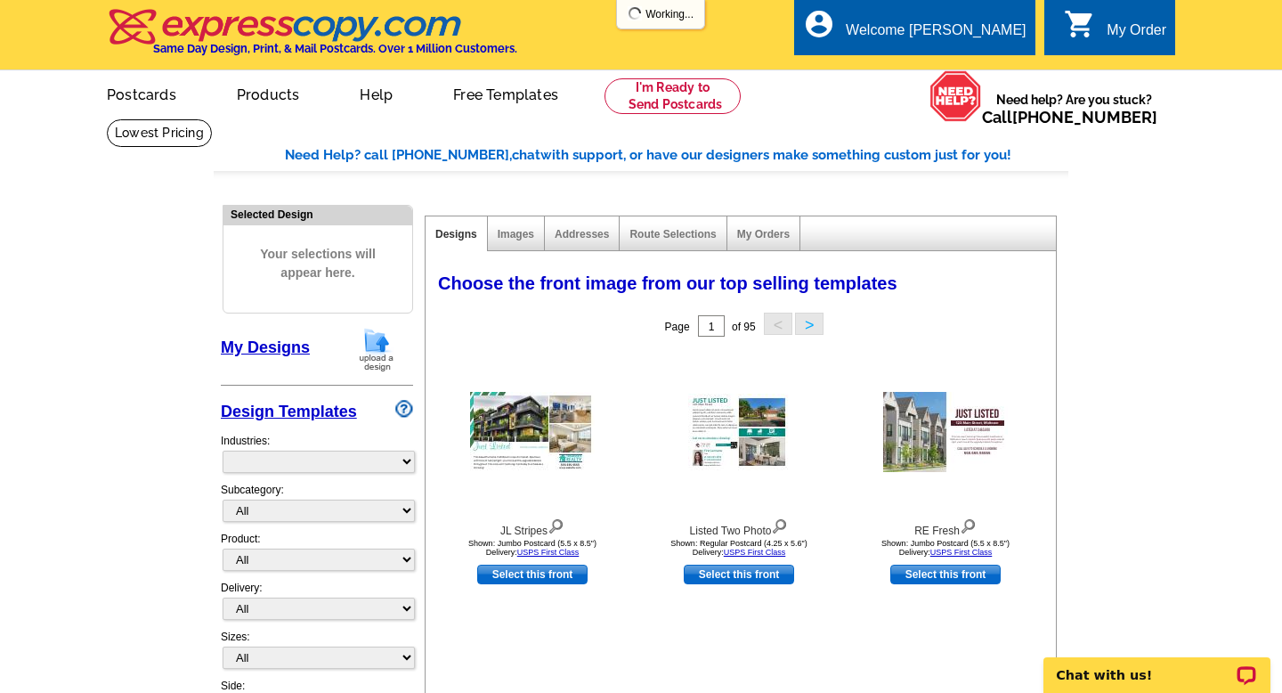
select select "785"
click at [267, 347] on link "My Designs" at bounding box center [265, 347] width 89 height 18
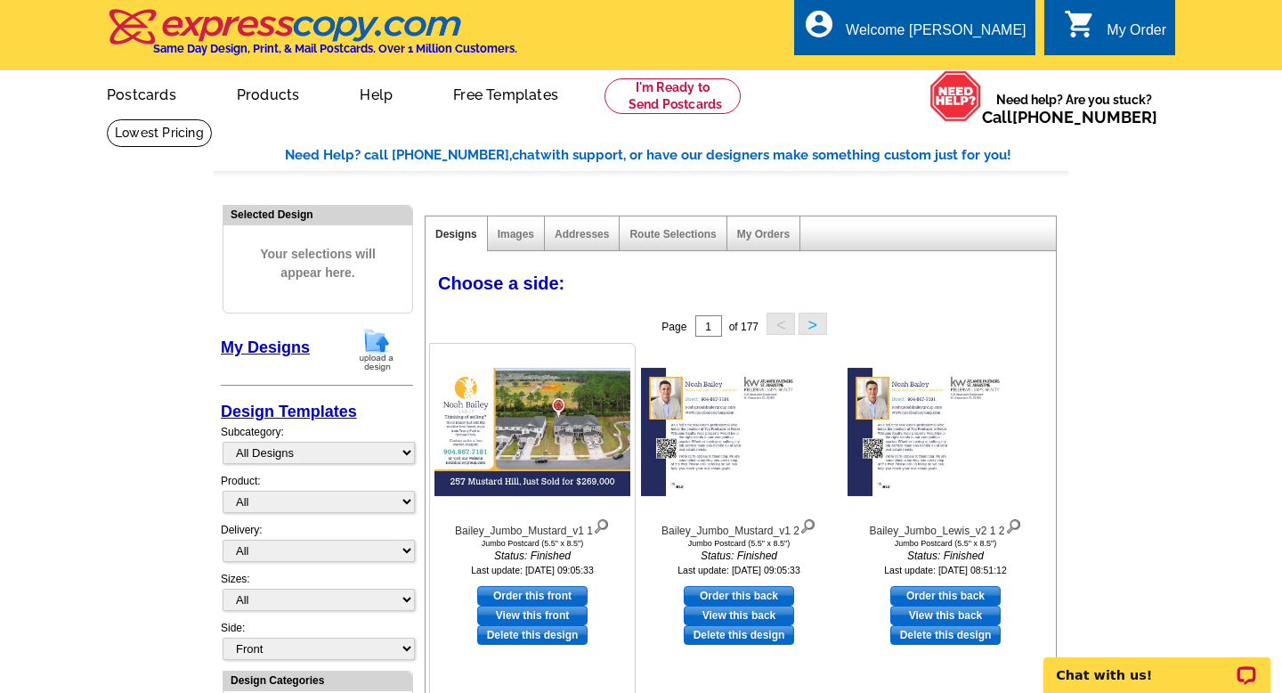
click at [564, 590] on link "Order this front" at bounding box center [532, 596] width 110 height 20
select select "2"
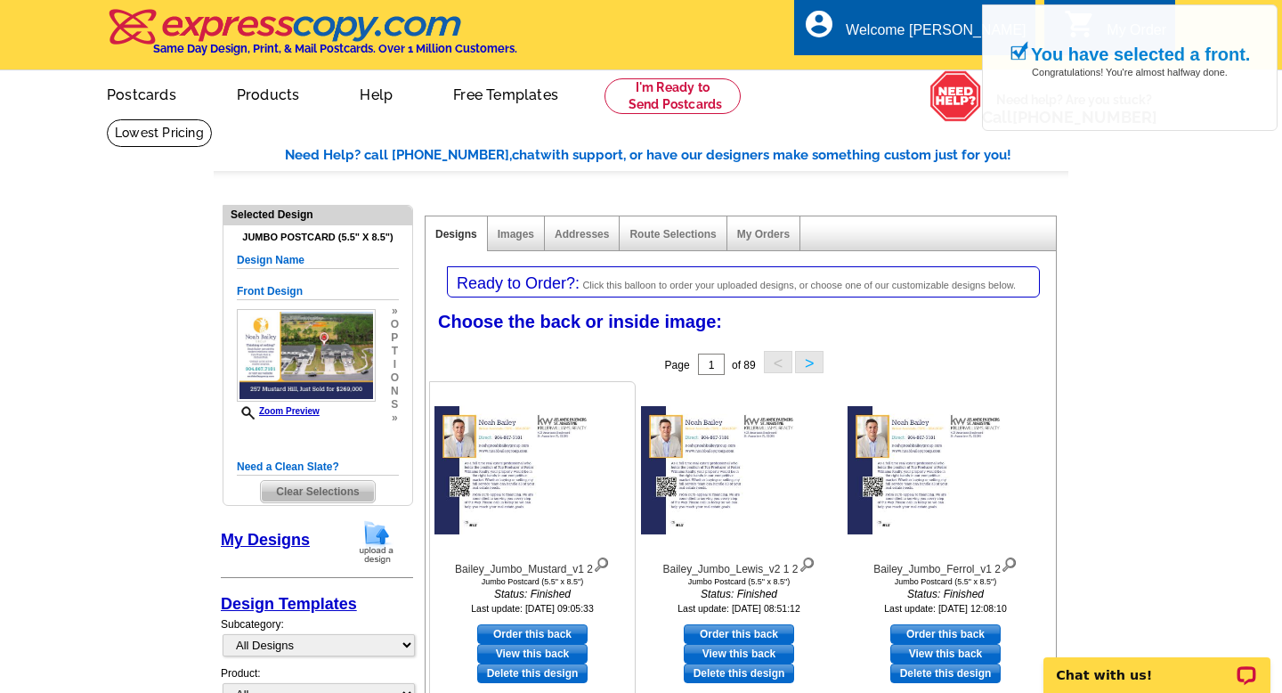
click at [553, 630] on link "Order this back" at bounding box center [532, 634] width 110 height 20
select select "front"
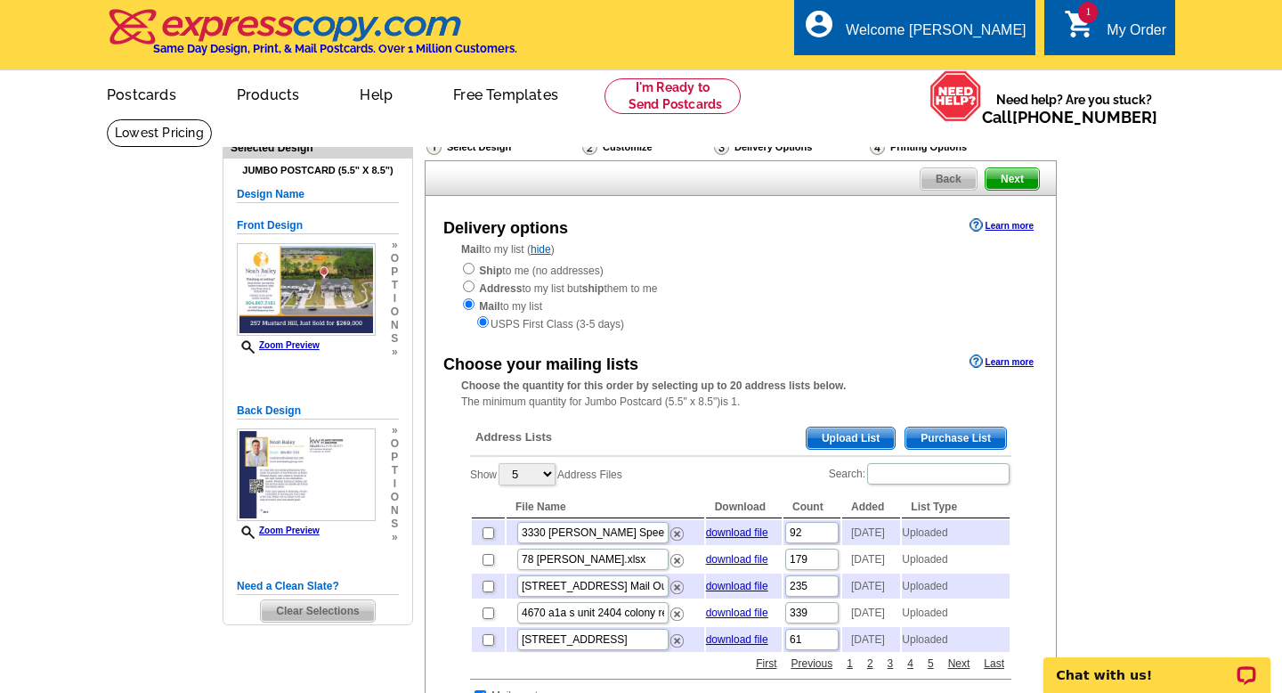
click at [855, 435] on span "Upload List" at bounding box center [850, 437] width 88 height 21
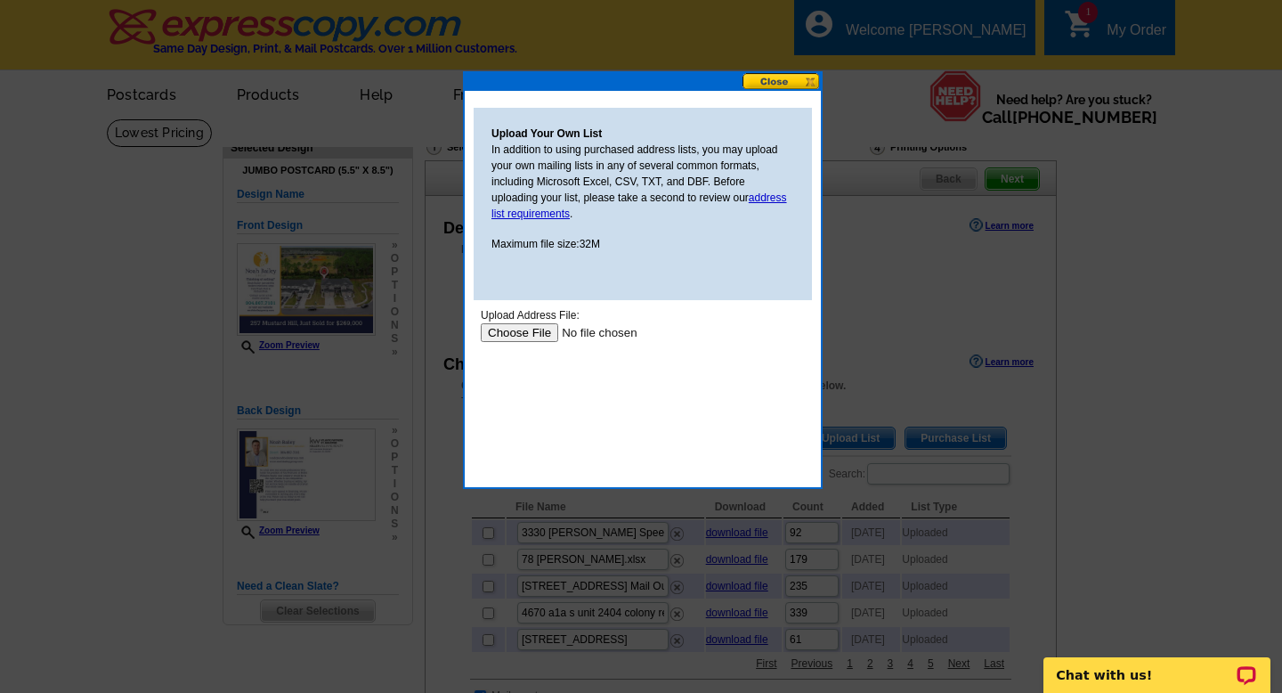
click at [532, 332] on input "file" at bounding box center [593, 332] width 225 height 19
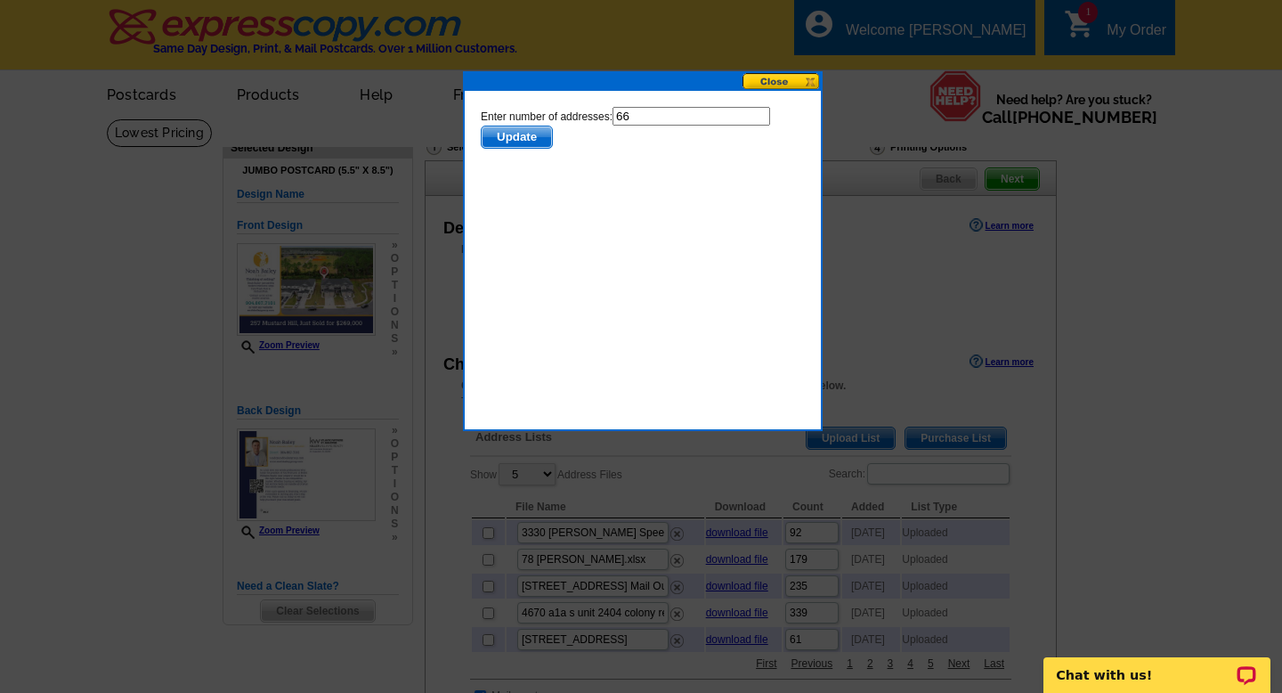
click at [534, 136] on span "Update" at bounding box center [517, 136] width 70 height 21
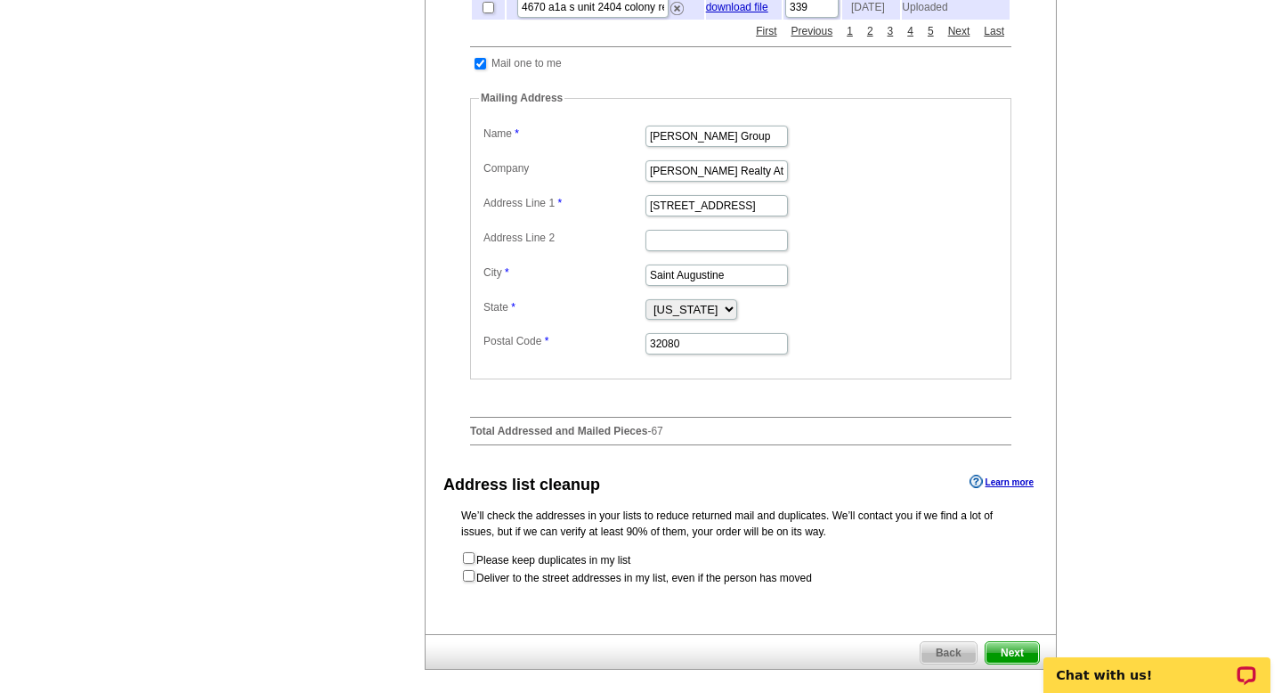
scroll to position [633, 0]
click at [478, 69] on input "checkbox" at bounding box center [480, 63] width 12 height 12
checkbox input "false"
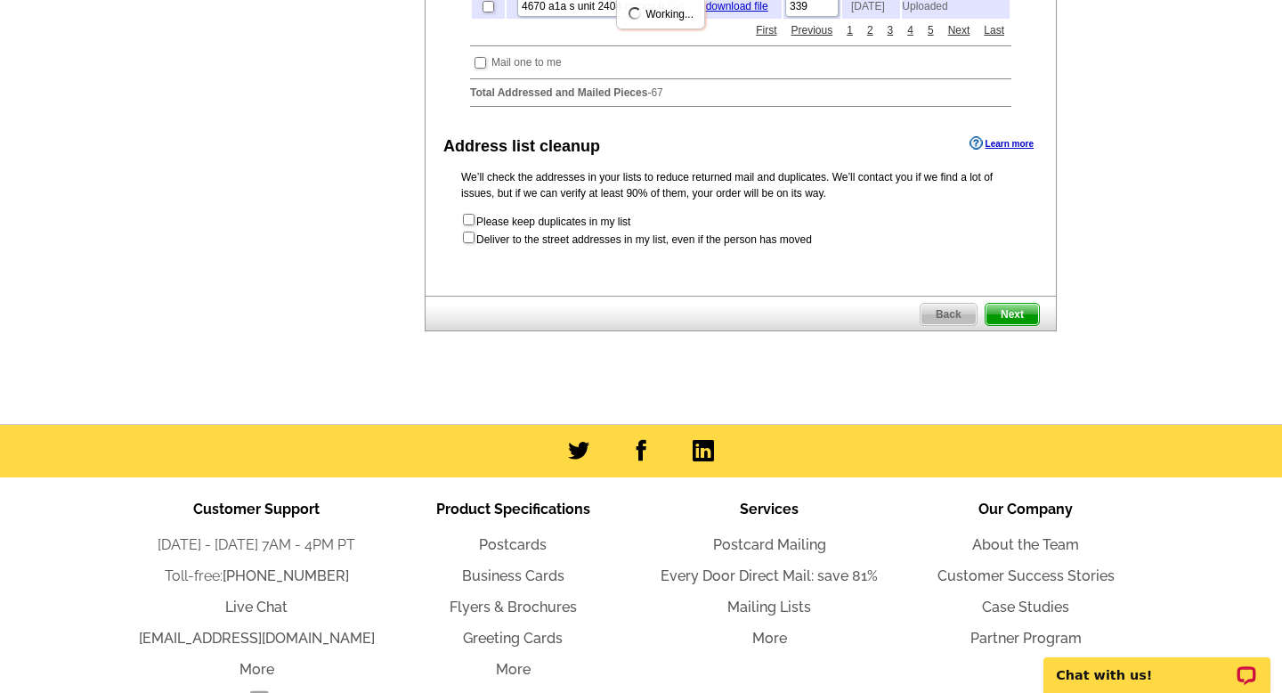
click at [1016, 325] on span "Next" at bounding box center [1011, 314] width 53 height 21
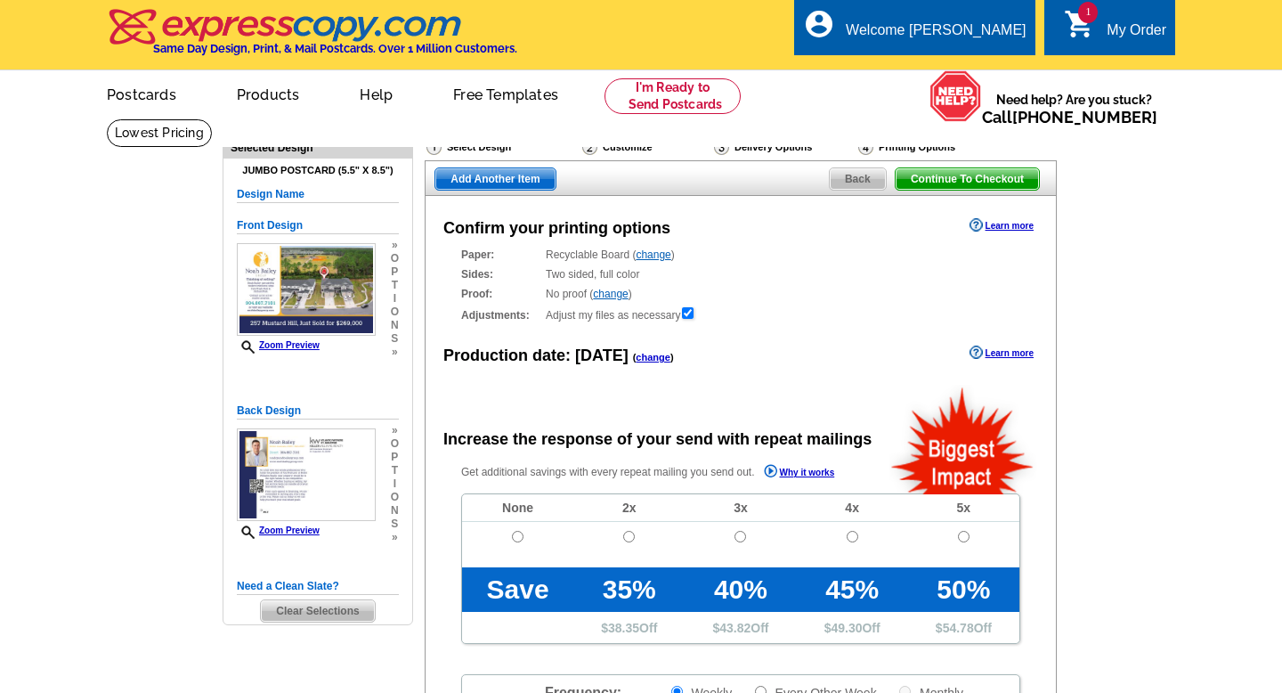
radio input "false"
click at [515, 534] on input "radio" at bounding box center [518, 537] width 12 height 12
radio input "true"
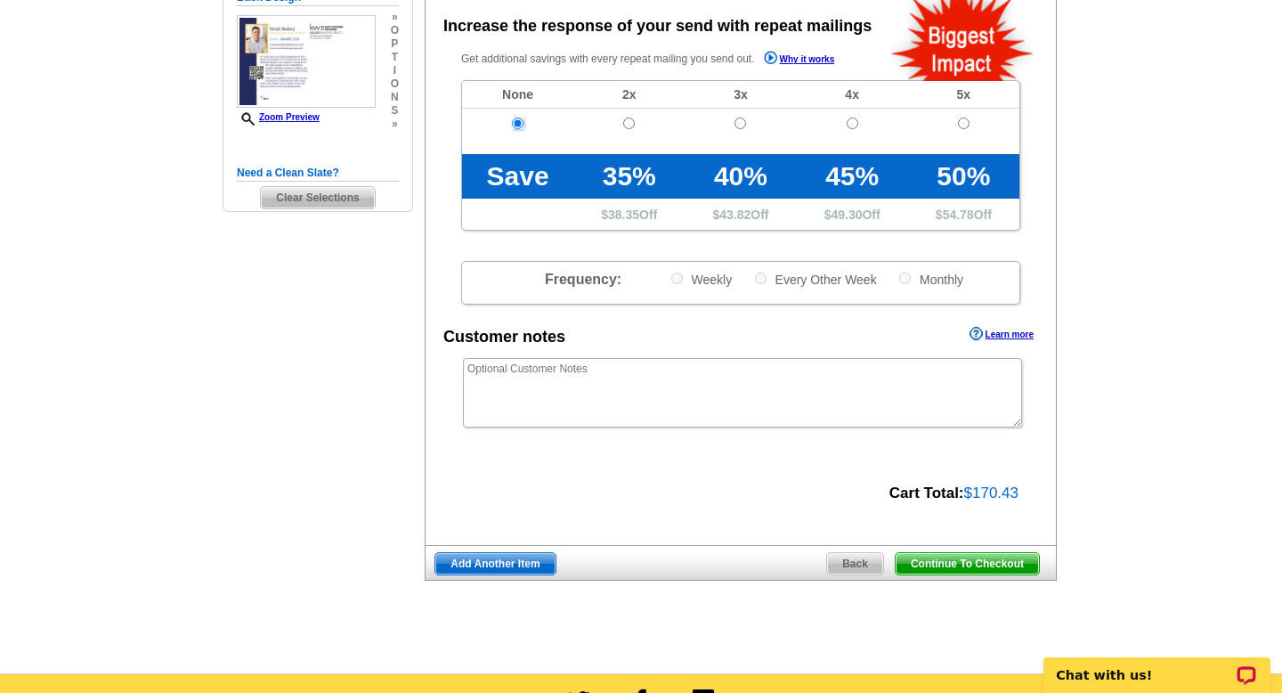
scroll to position [441, 0]
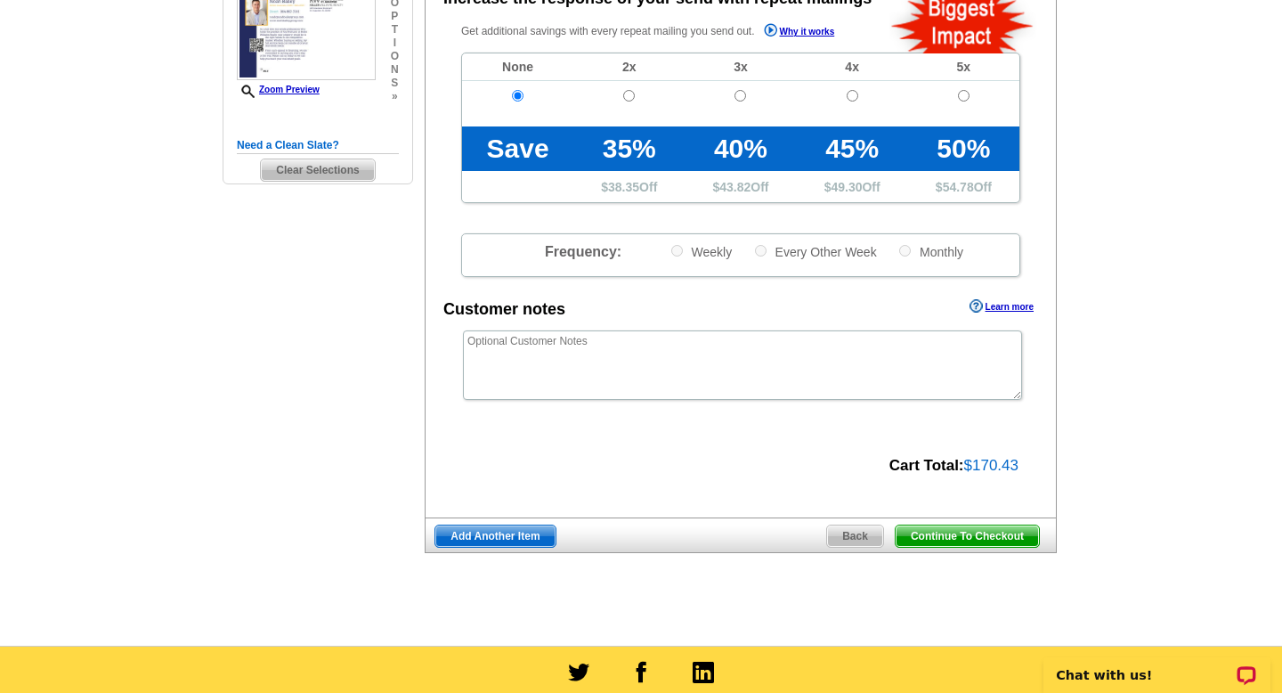
click at [938, 537] on span "Continue To Checkout" at bounding box center [966, 535] width 143 height 21
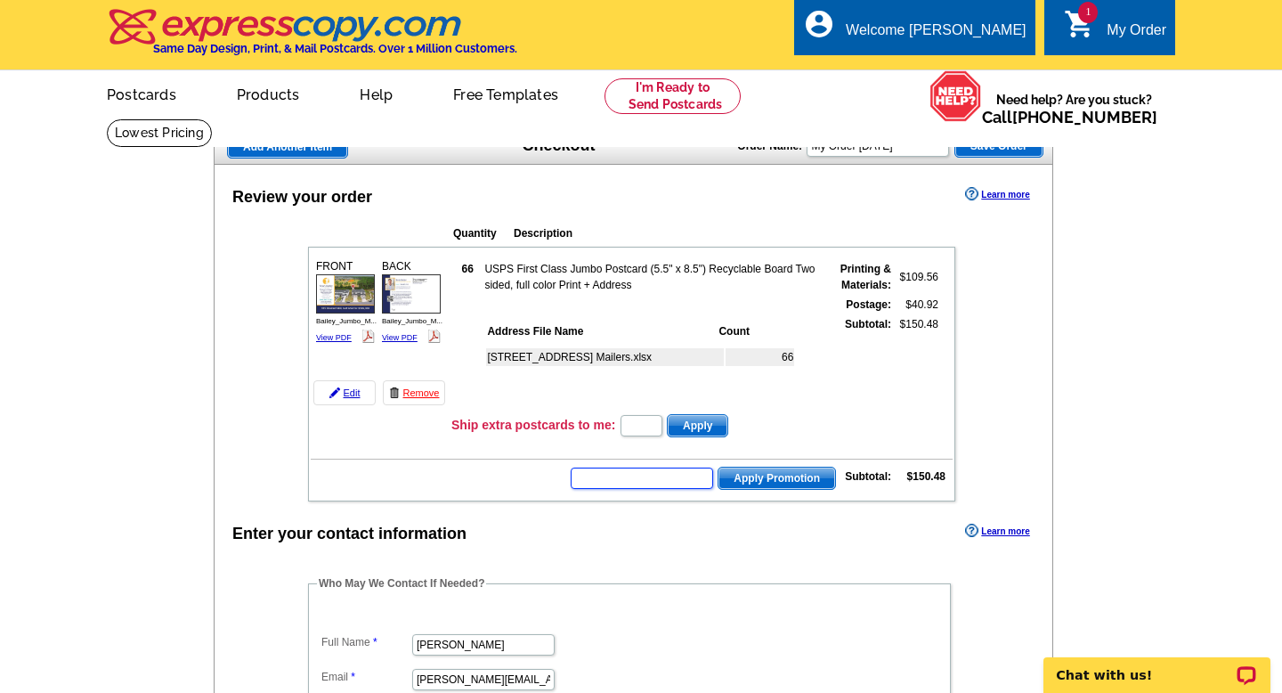
click at [620, 482] on input "text" at bounding box center [642, 477] width 142 height 21
paste input "CC2330"
type input "CC2330"
click at [779, 484] on span "Apply Promotion" at bounding box center [776, 477] width 117 height 21
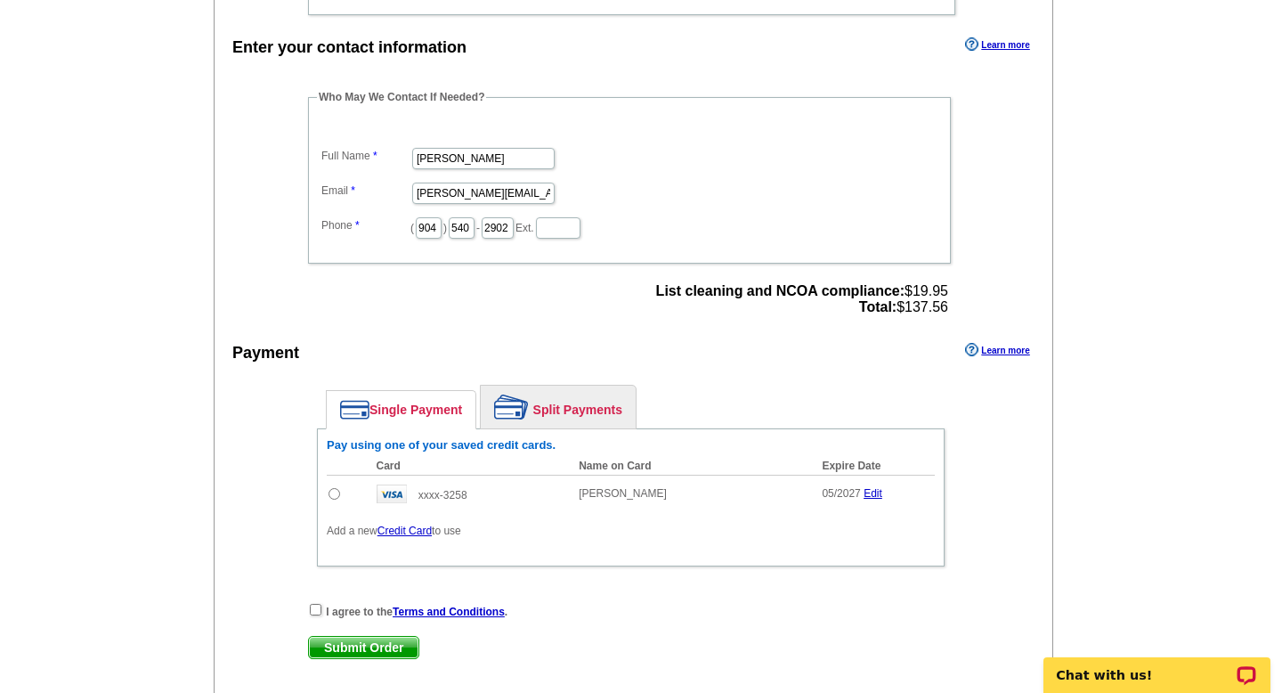
scroll to position [546, 0]
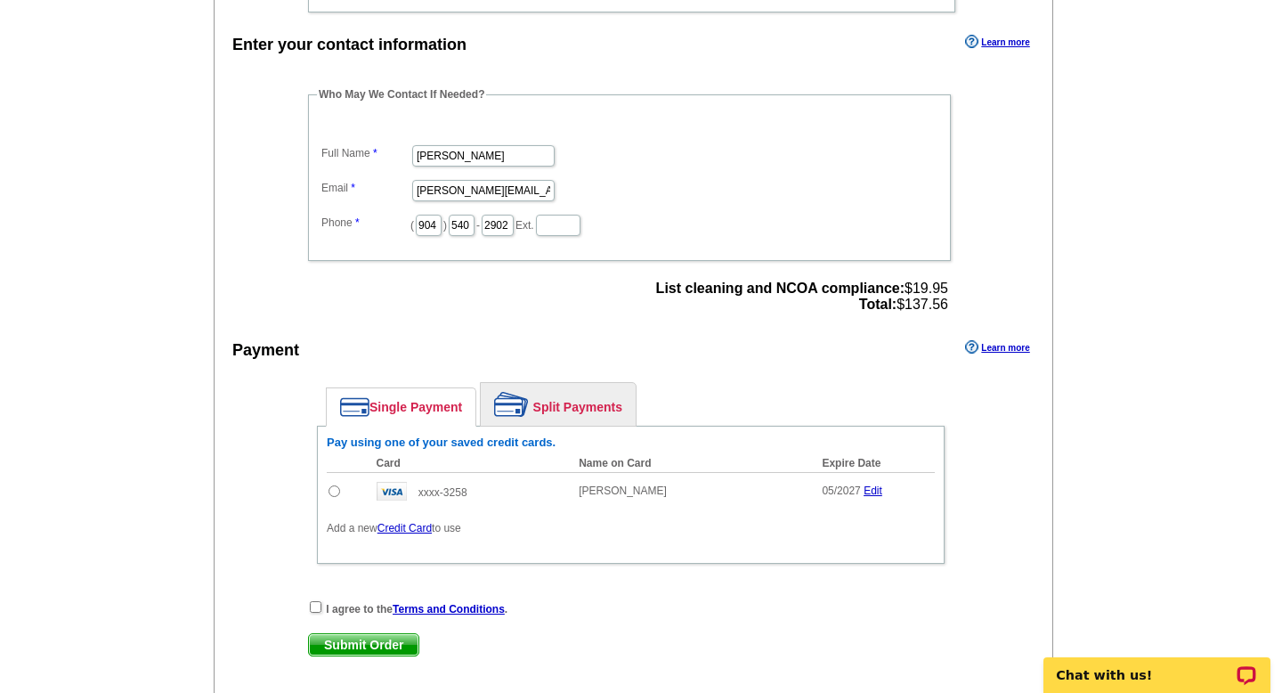
click at [337, 492] on input "radio" at bounding box center [334, 491] width 12 height 12
radio input "true"
click at [936, 307] on span "List cleaning and NCOA compliance: $19.95 Total: $137.56" at bounding box center [802, 296] width 292 height 32
copy span "137.56"
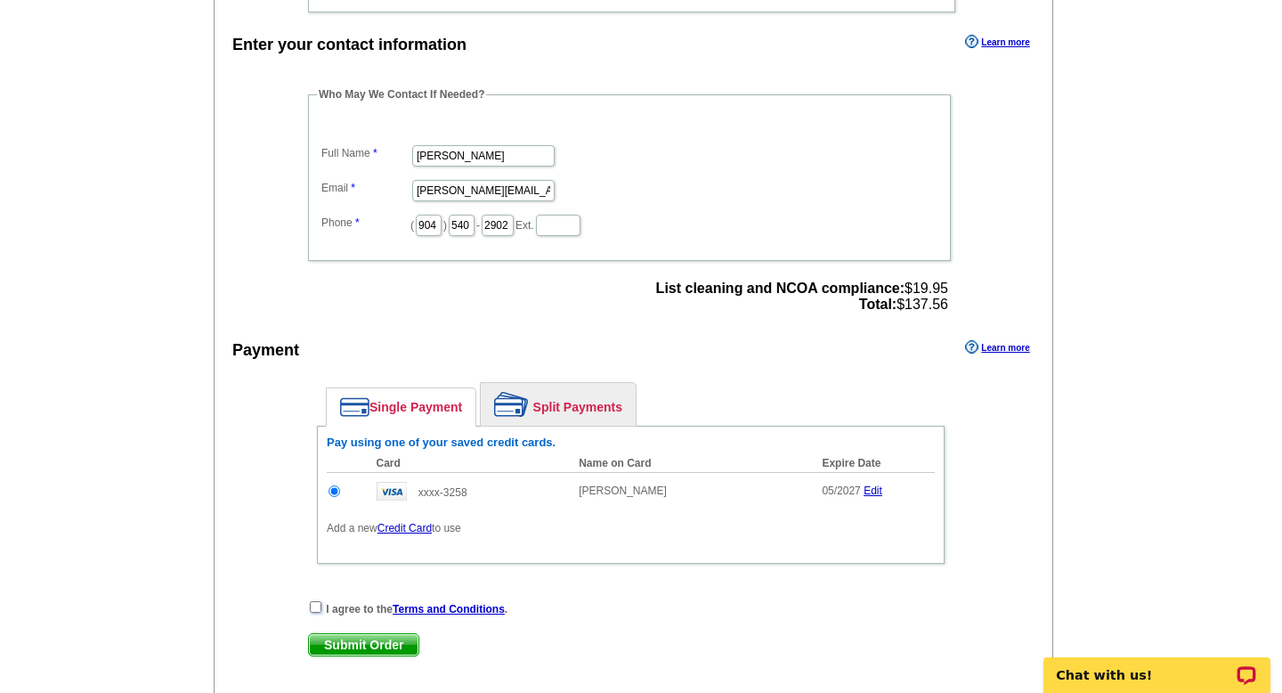
click at [312, 607] on input "checkbox" at bounding box center [316, 607] width 12 height 12
checkbox input "true"
click at [337, 639] on span "Submit Order" at bounding box center [363, 644] width 109 height 21
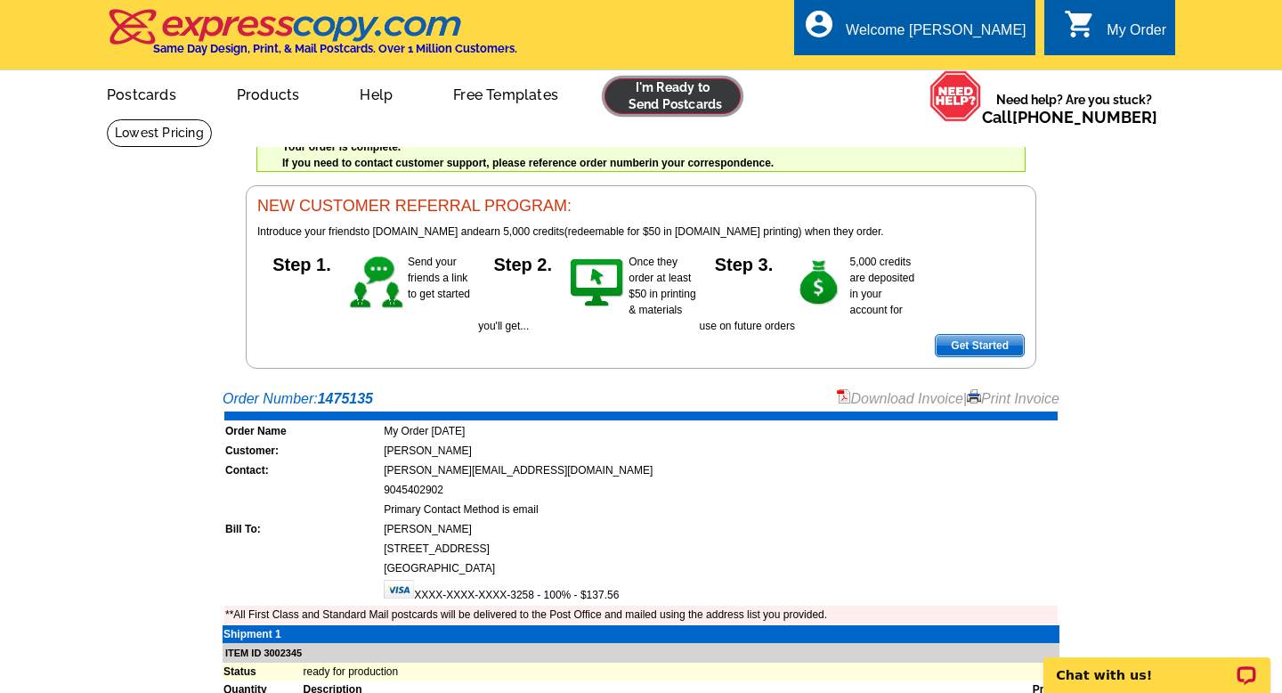
click at [685, 93] on link at bounding box center [672, 96] width 136 height 36
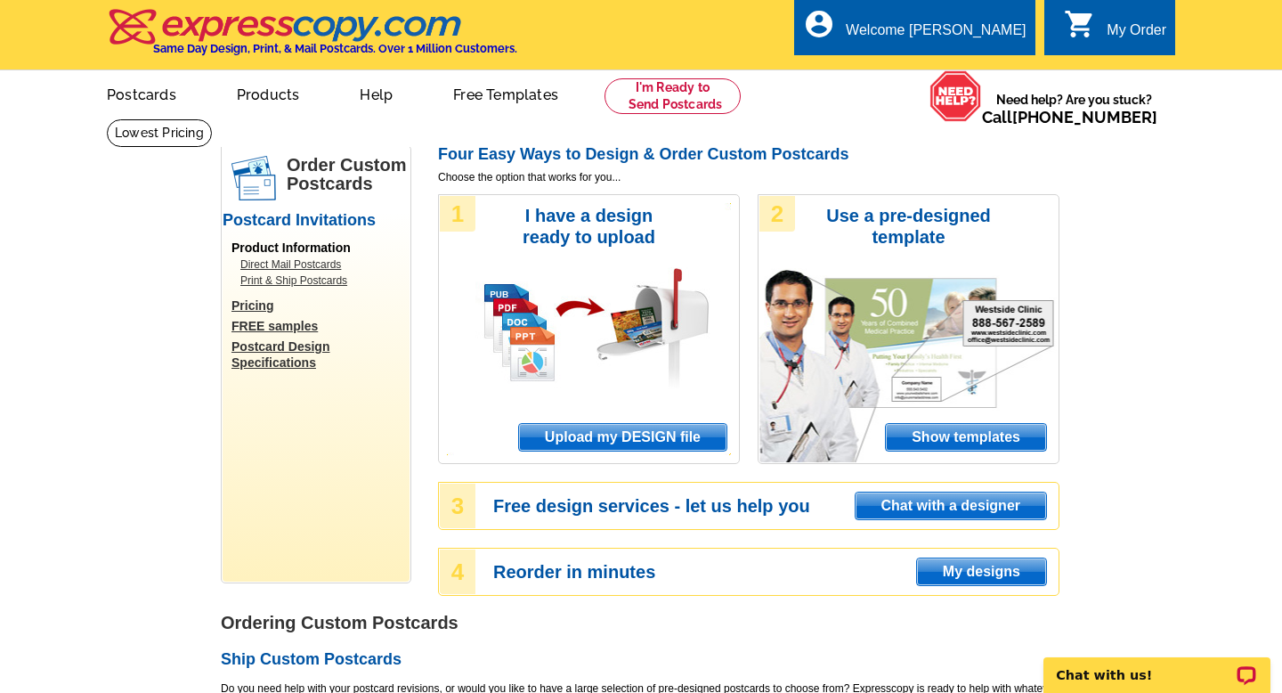
click at [604, 438] on span "Upload my DESIGN file" at bounding box center [622, 437] width 207 height 27
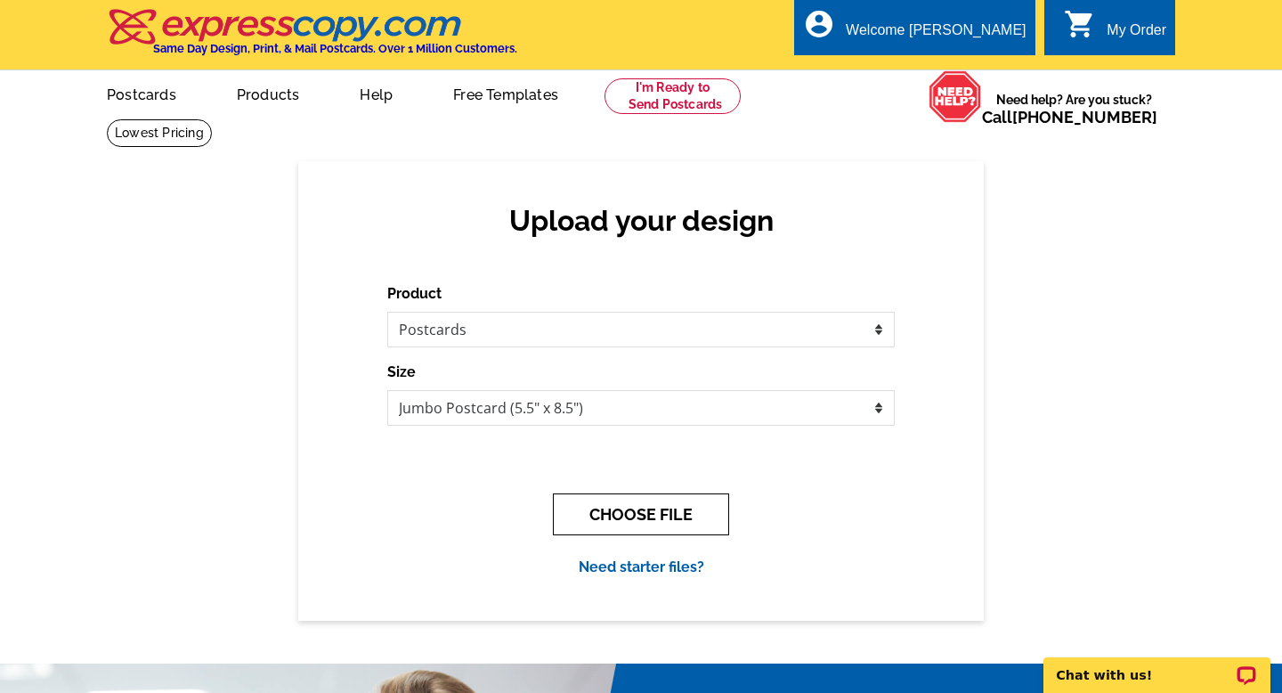
click at [622, 509] on button "CHOOSE FILE" at bounding box center [641, 514] width 176 height 42
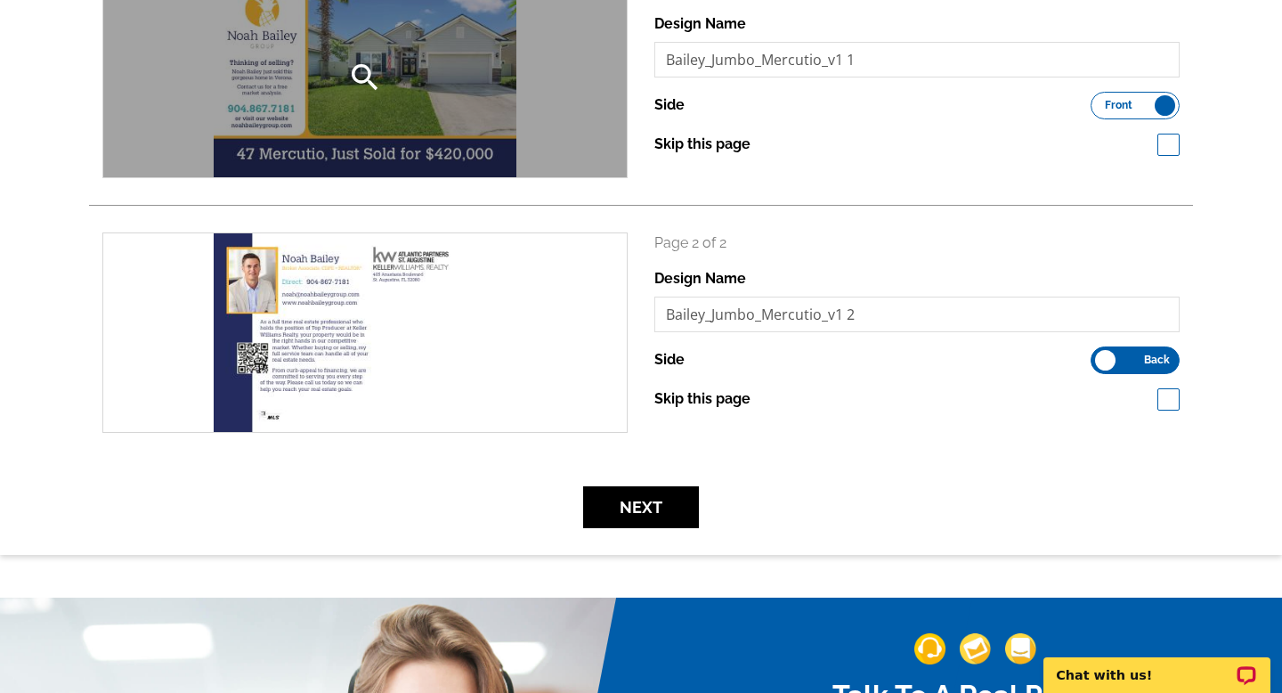
scroll to position [342, 0]
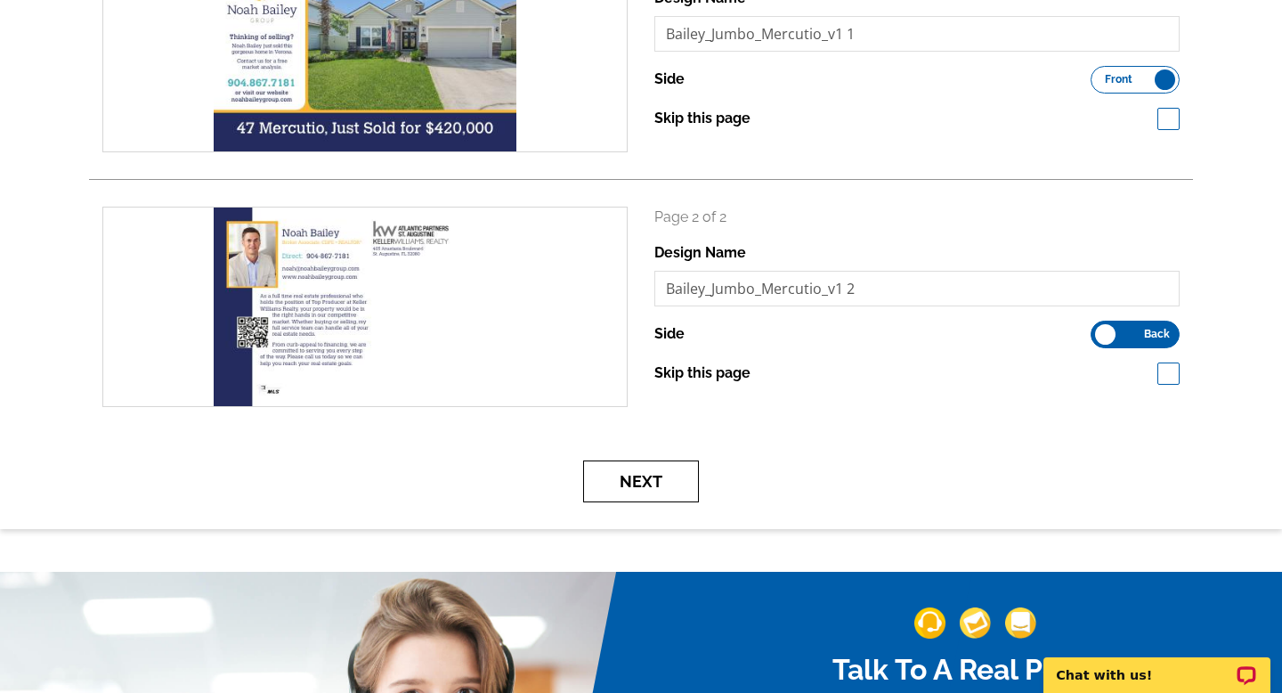
click at [661, 485] on button "Next" at bounding box center [641, 481] width 116 height 42
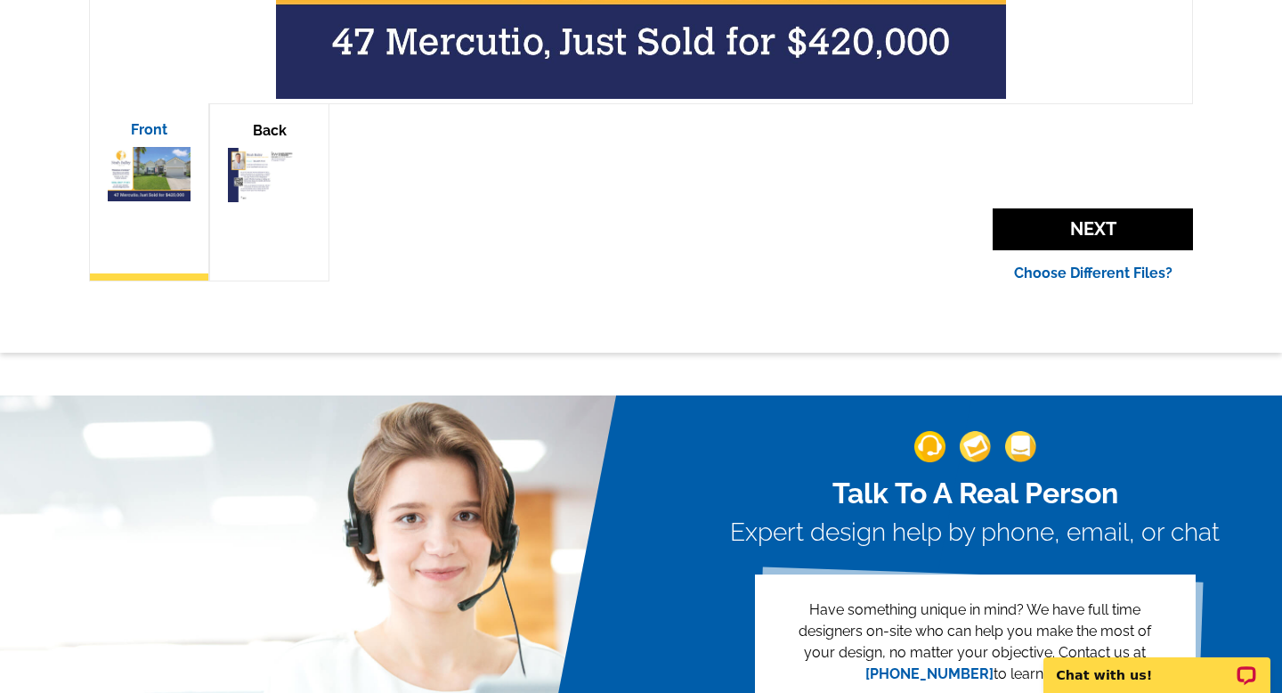
scroll to position [673, 0]
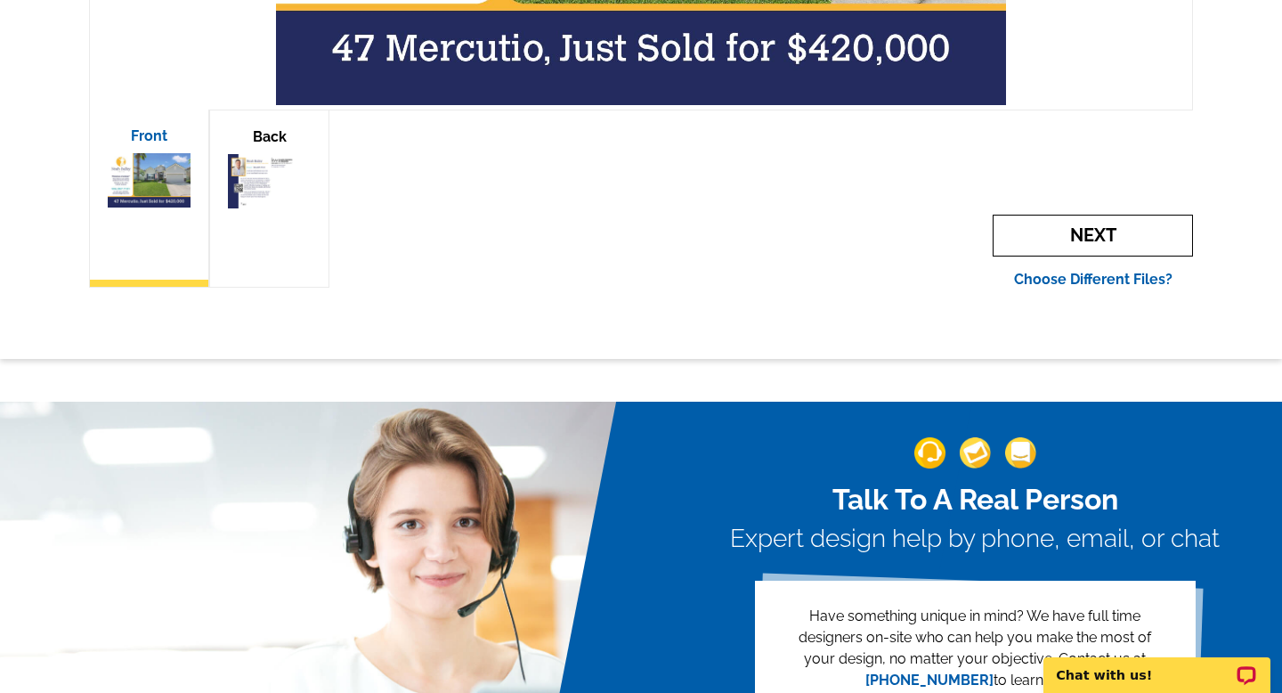
click at [1077, 225] on span "Next" at bounding box center [1092, 236] width 200 height 42
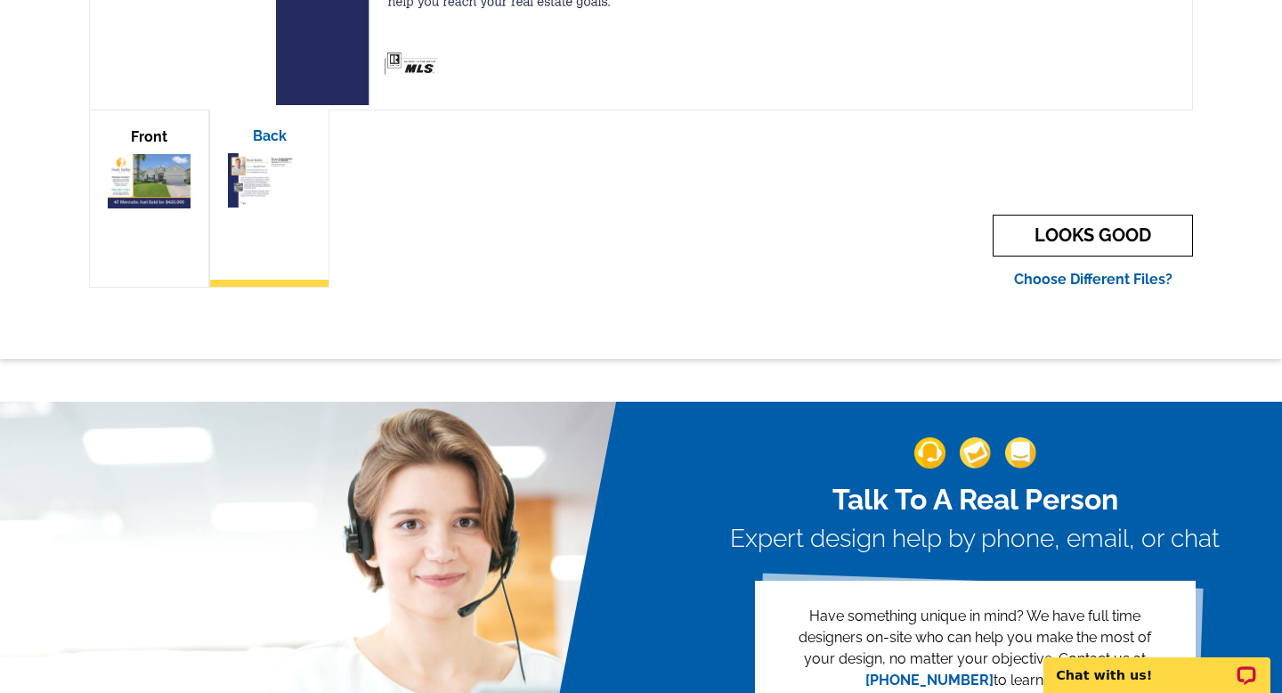
click at [1085, 239] on link "LOOKS GOOD" at bounding box center [1092, 236] width 200 height 42
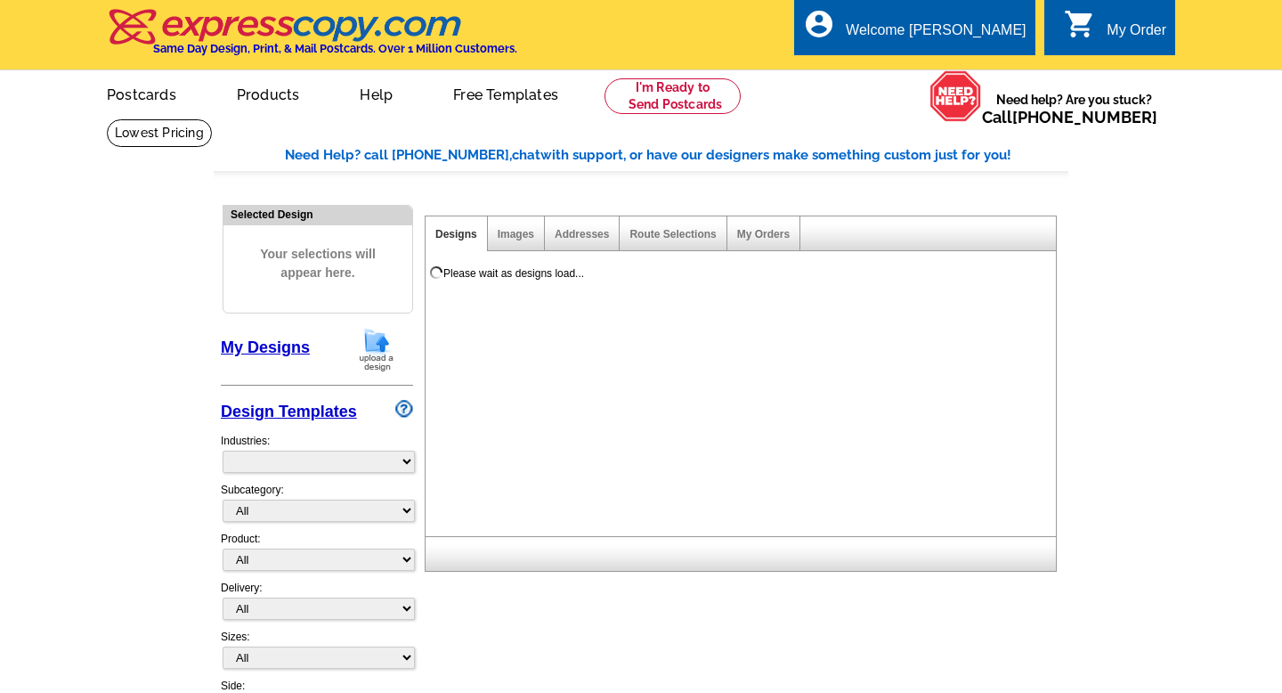
select select "785"
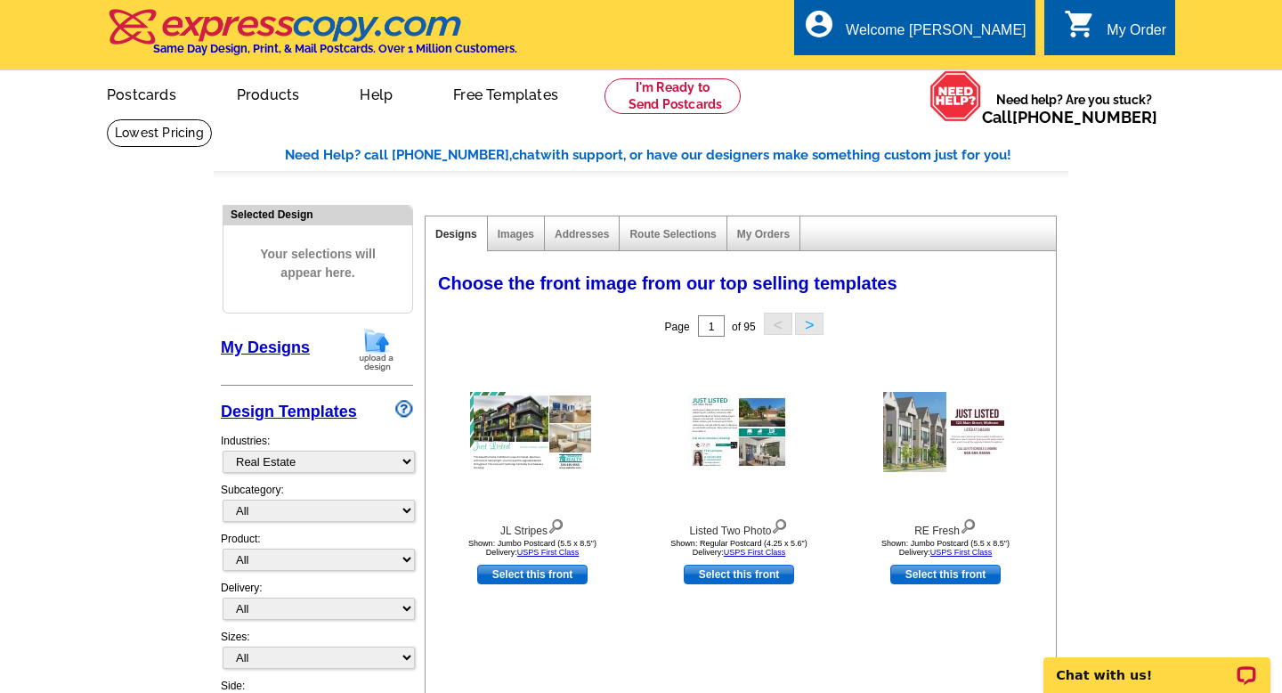
click at [280, 349] on link "My Designs" at bounding box center [265, 347] width 89 height 18
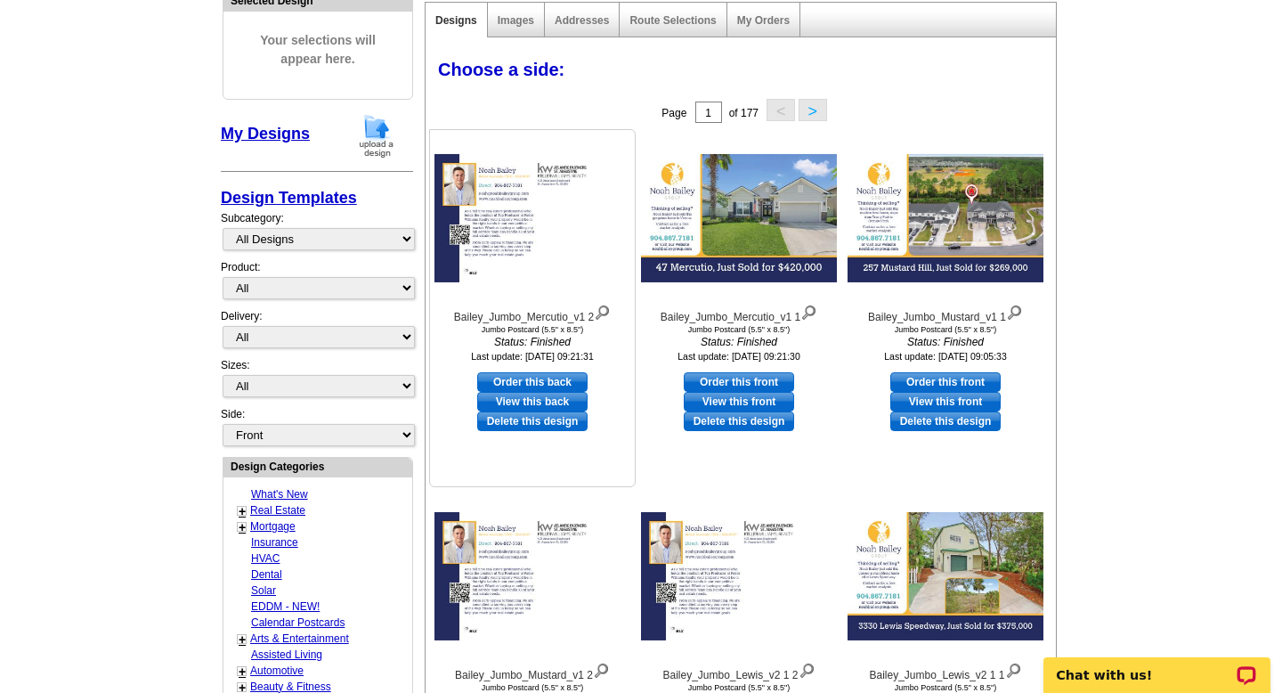
scroll to position [215, 0]
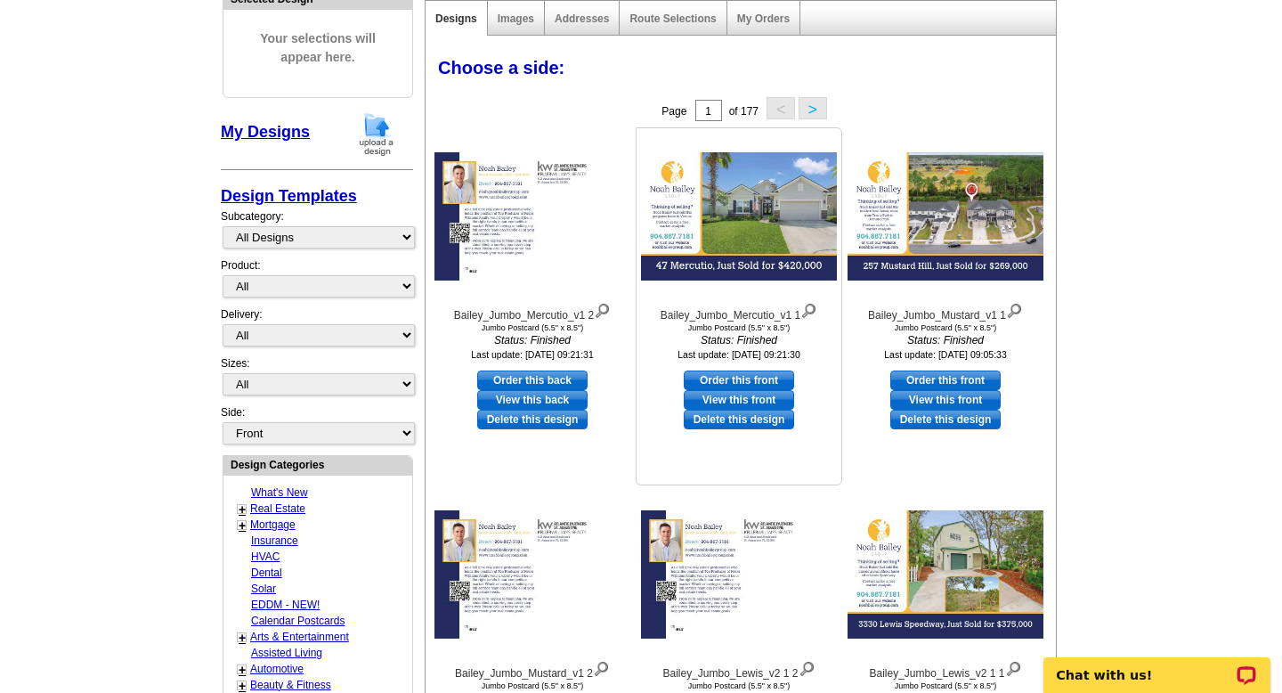
click at [741, 375] on link "Order this front" at bounding box center [739, 380] width 110 height 20
select select "2"
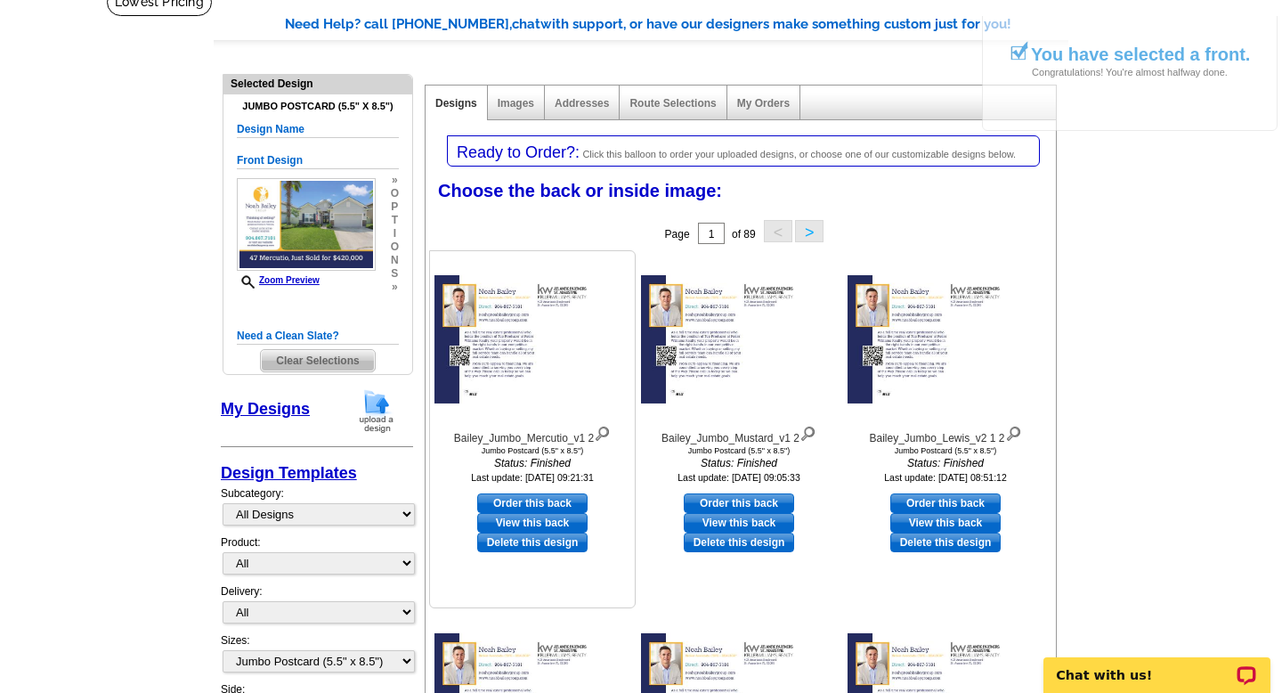
scroll to position [162, 0]
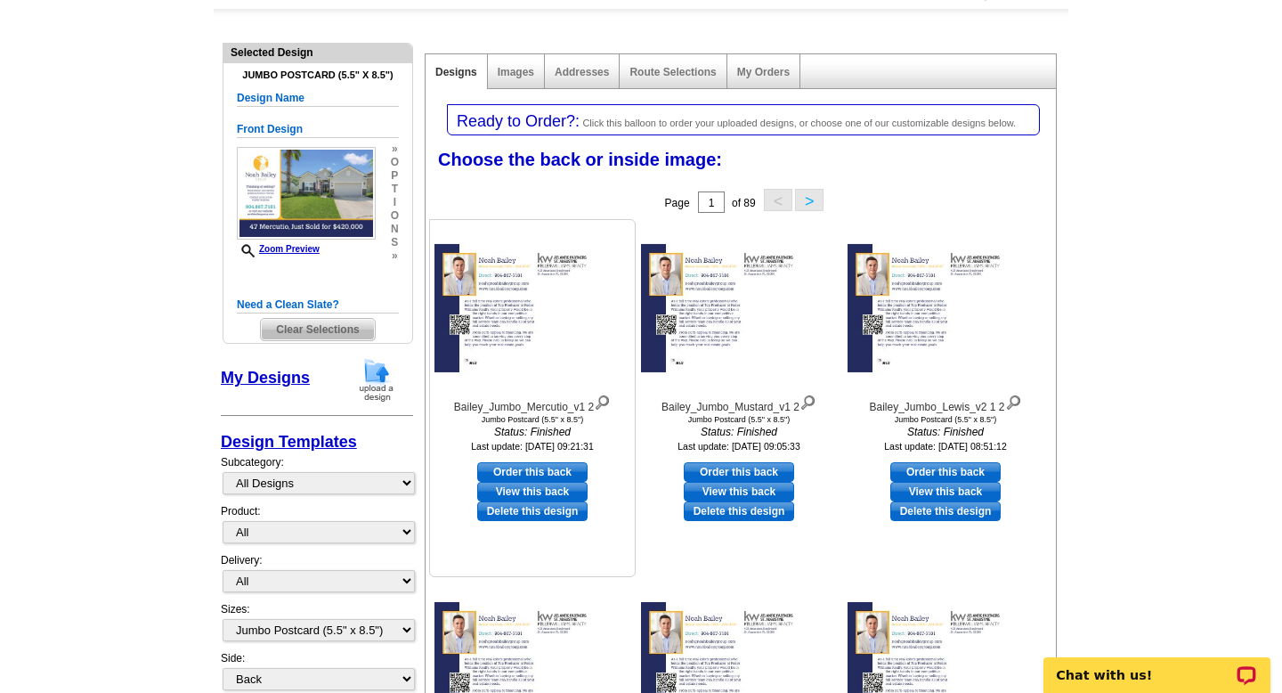
click at [527, 469] on link "Order this back" at bounding box center [532, 472] width 110 height 20
select select "front"
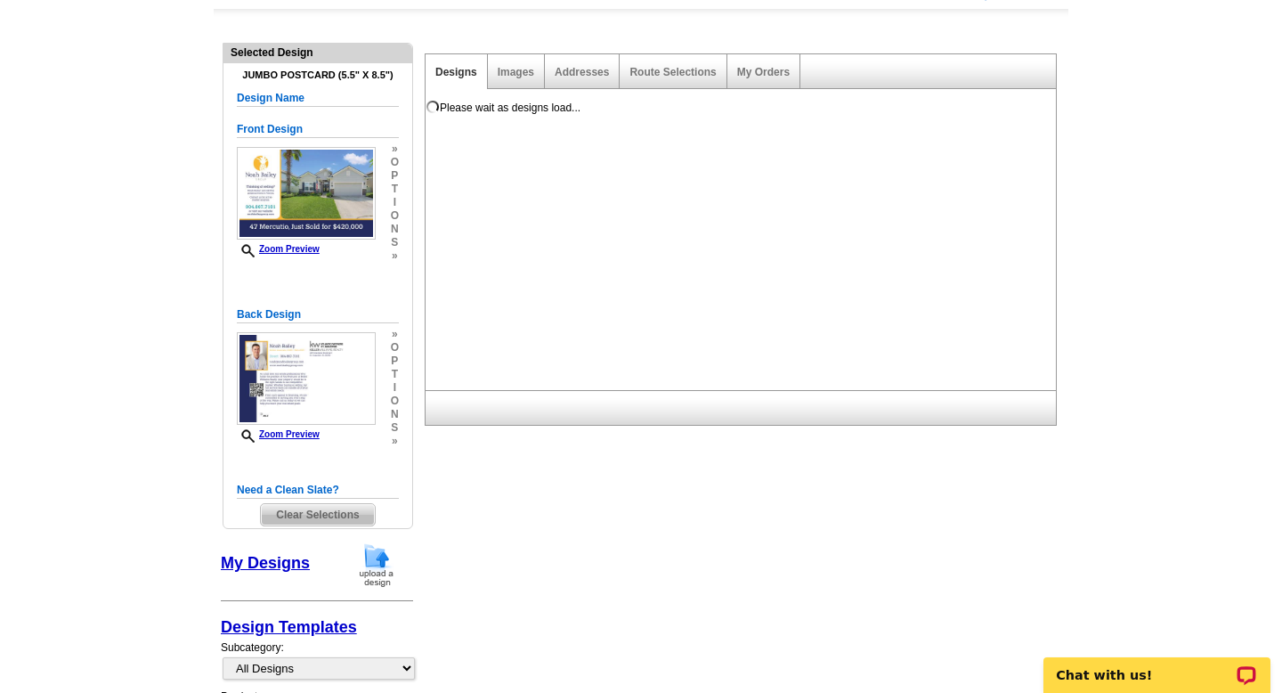
scroll to position [0, 0]
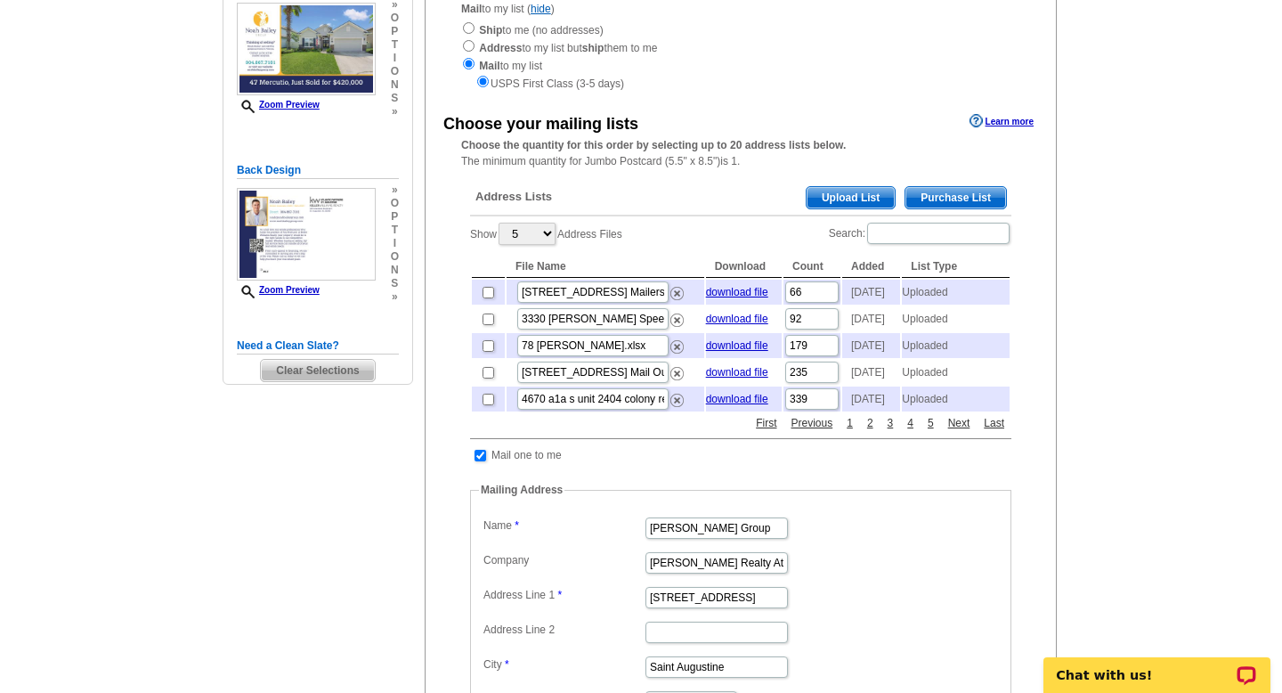
scroll to position [242, 0]
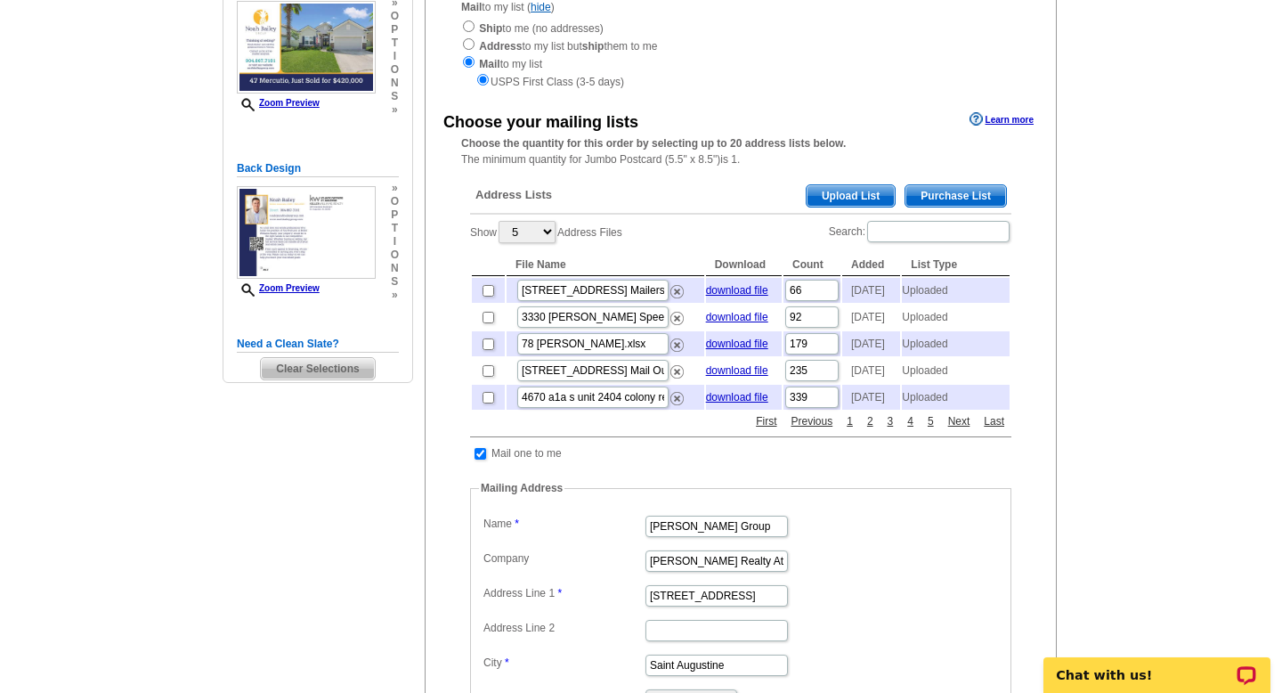
click at [856, 198] on span "Upload List" at bounding box center [850, 195] width 88 height 21
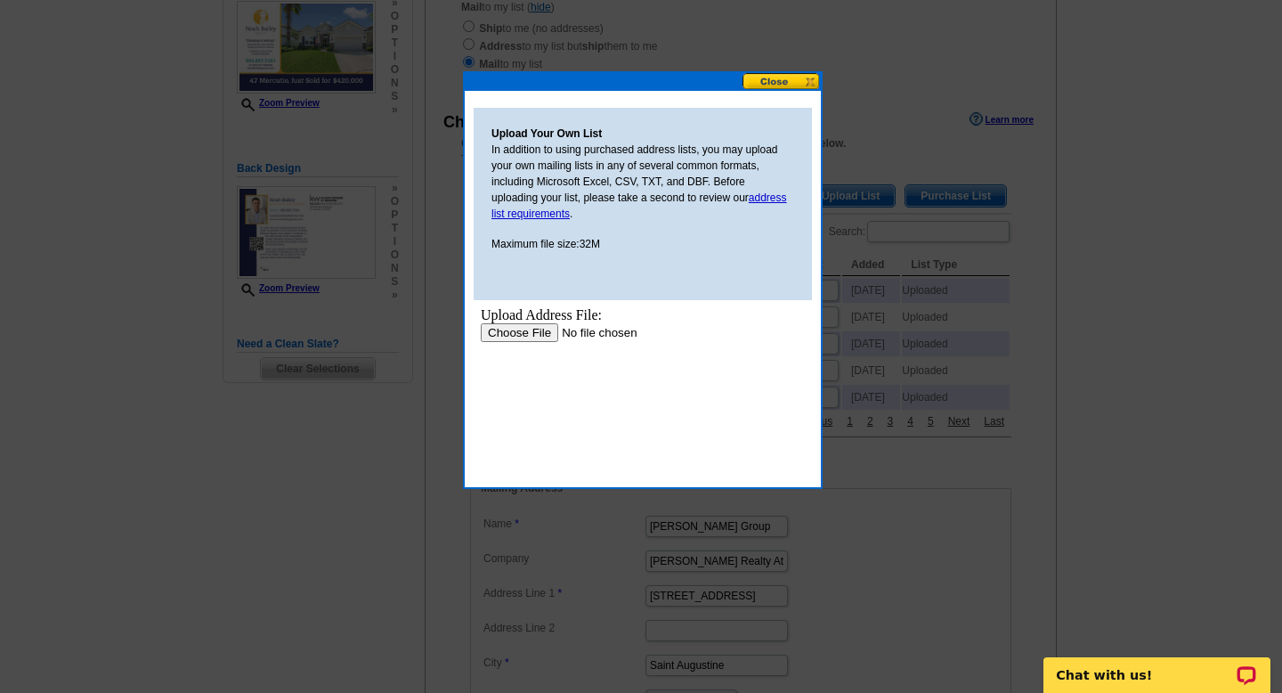
scroll to position [0, 0]
click at [526, 329] on input "file" at bounding box center [593, 332] width 225 height 19
click at [511, 333] on input "file" at bounding box center [593, 332] width 225 height 19
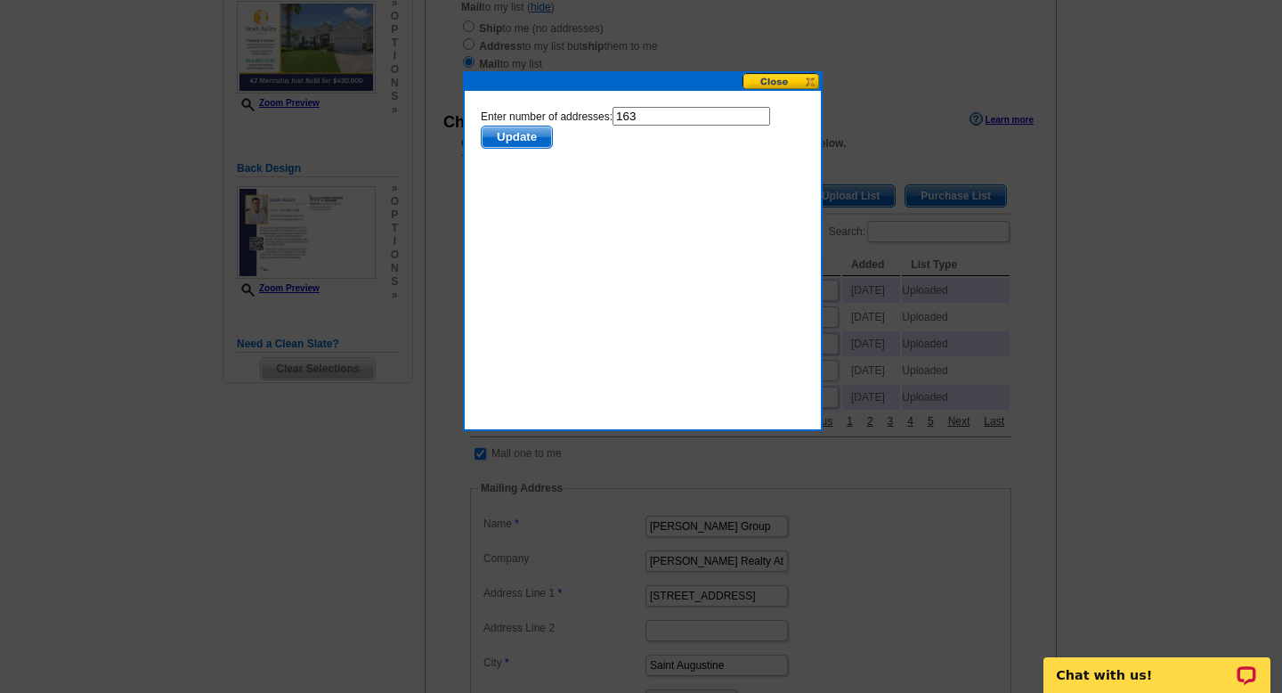
click at [526, 136] on span "Update" at bounding box center [517, 136] width 70 height 21
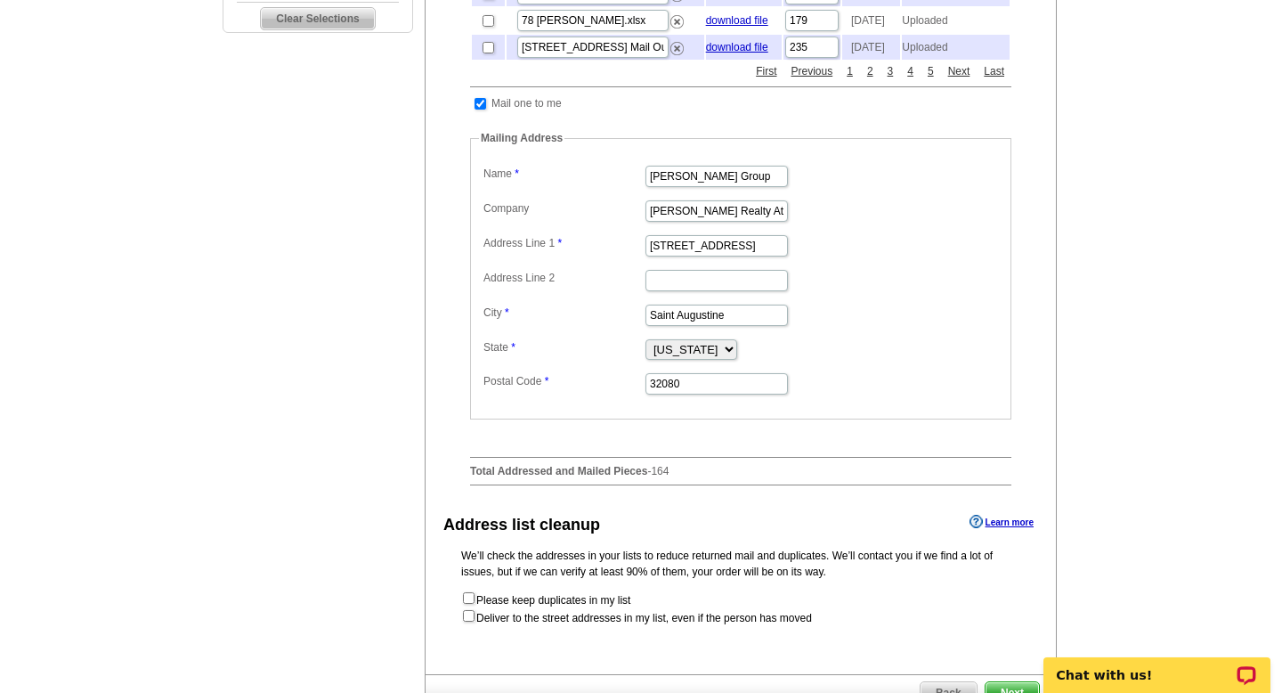
scroll to position [603, 0]
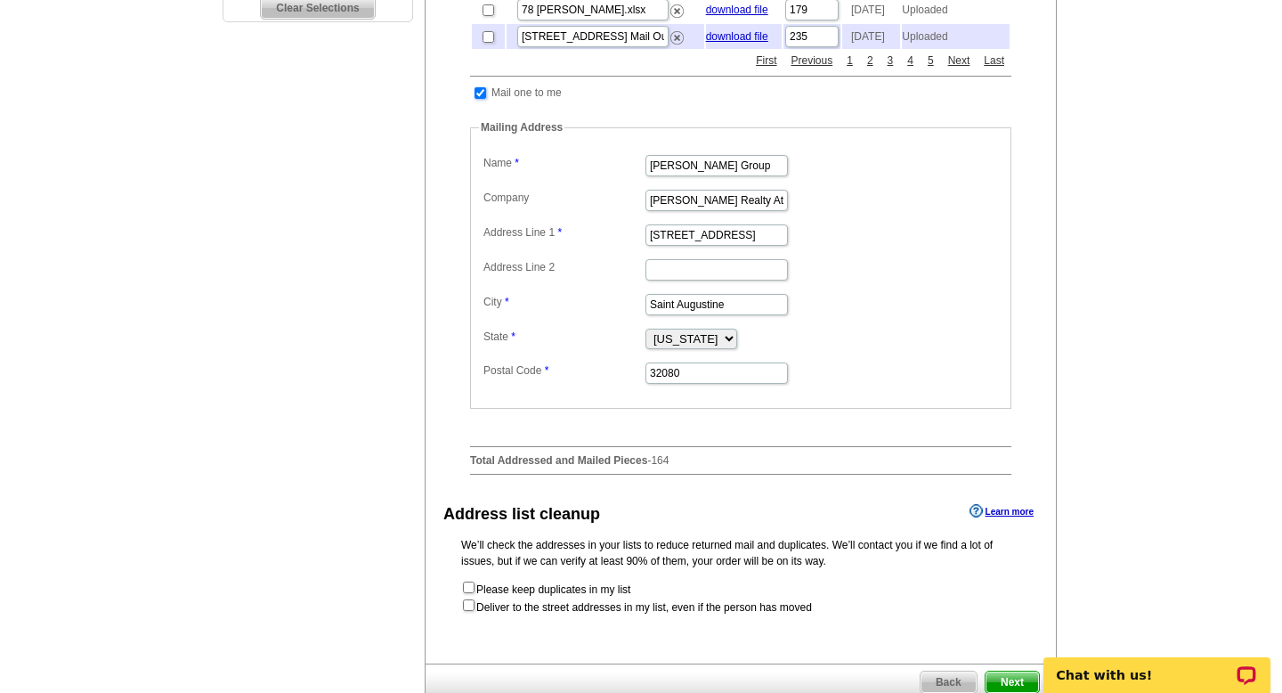
click at [478, 99] on input "checkbox" at bounding box center [480, 93] width 12 height 12
checkbox input "false"
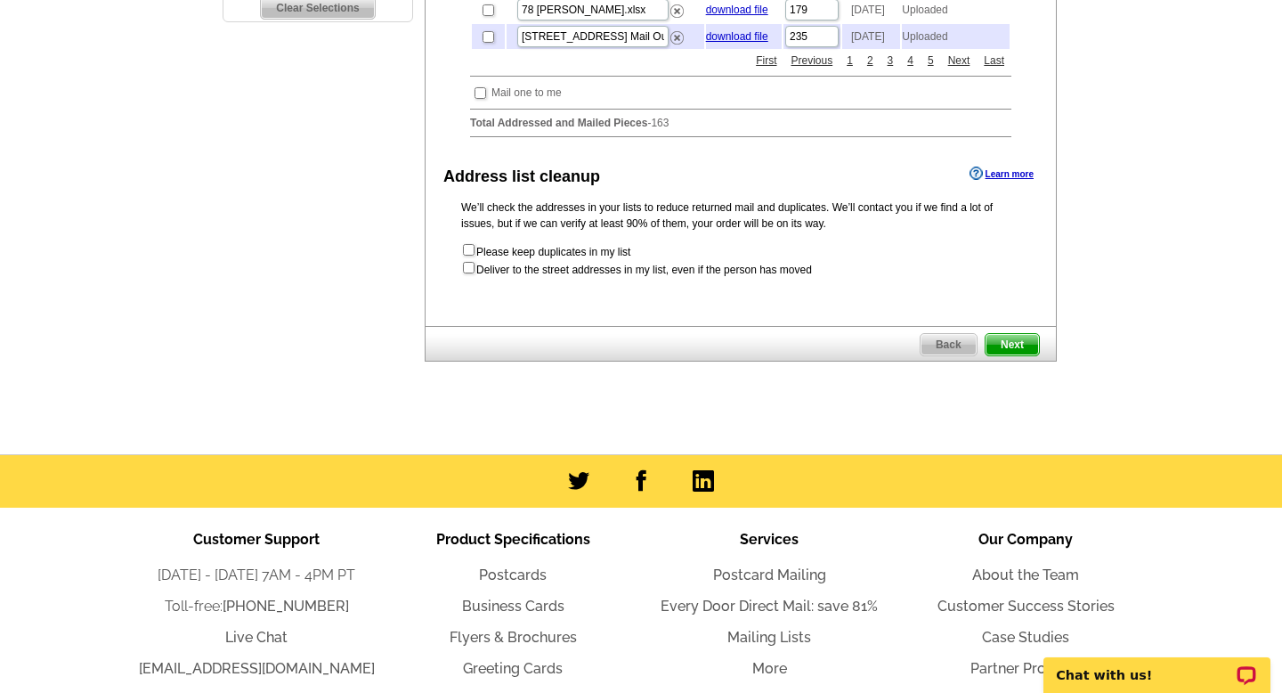
click at [1009, 355] on span "Next" at bounding box center [1011, 344] width 53 height 21
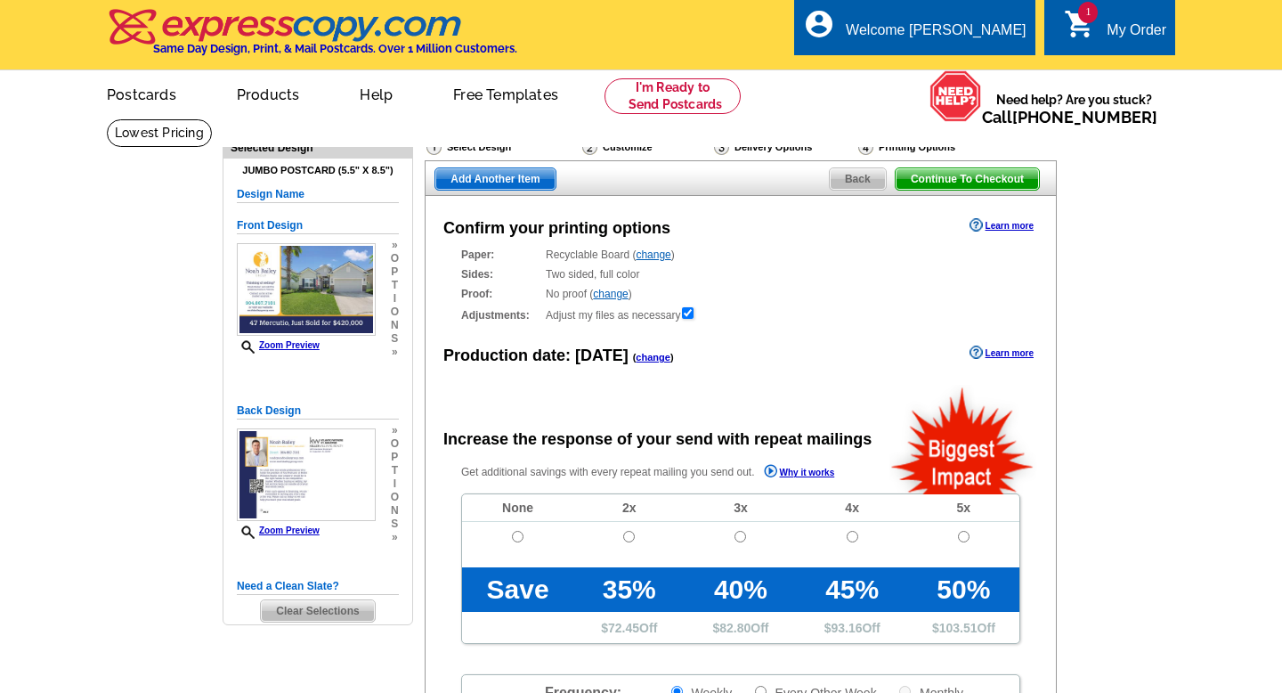
radio input "false"
click at [520, 536] on input "radio" at bounding box center [518, 537] width 12 height 12
radio input "true"
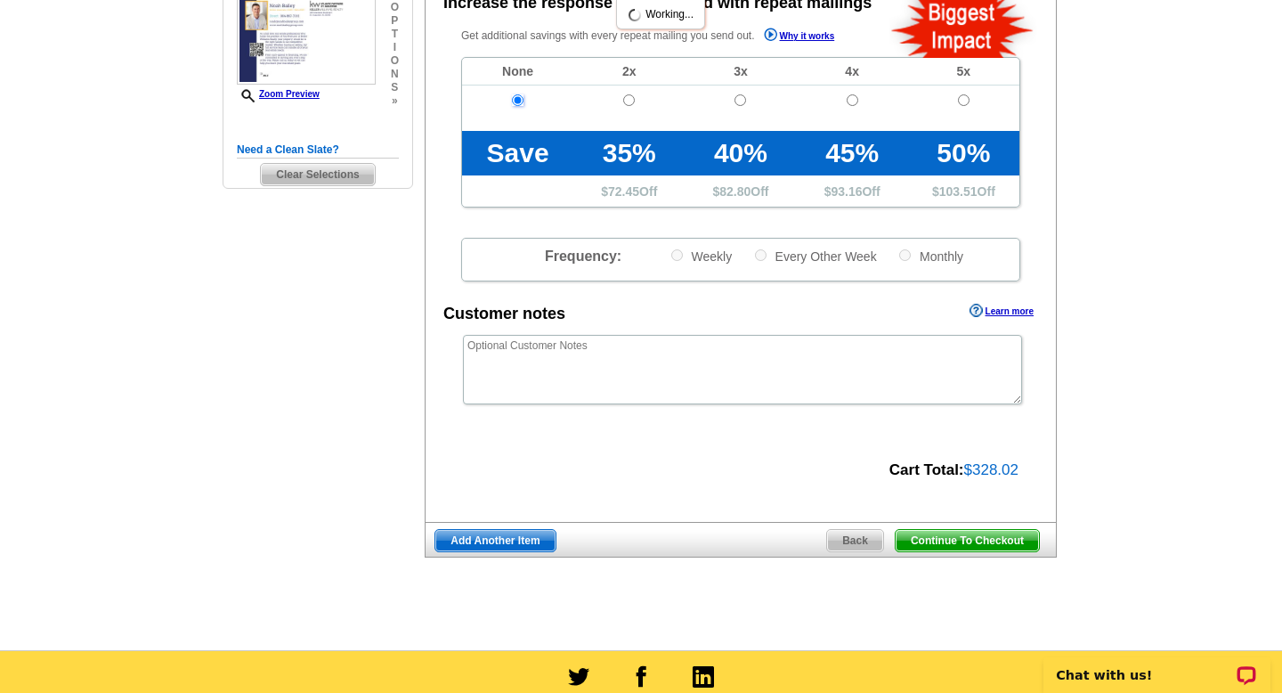
scroll to position [454, 0]
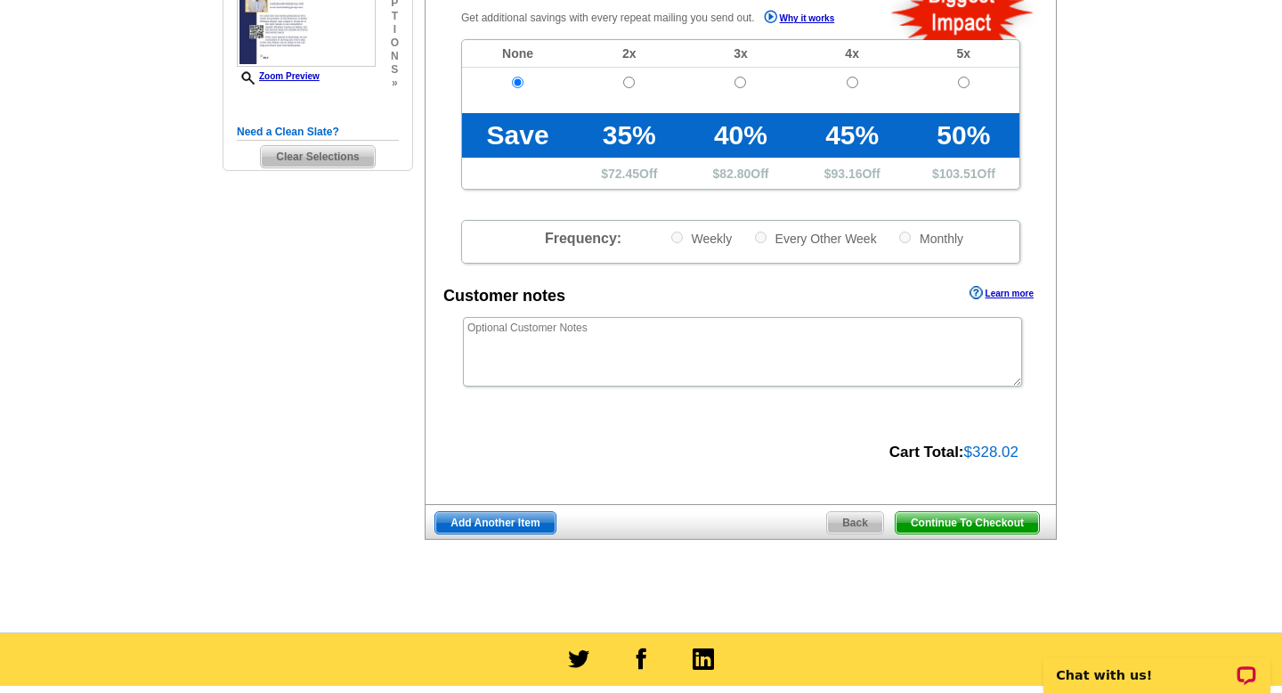
click at [990, 519] on span "Continue To Checkout" at bounding box center [966, 522] width 143 height 21
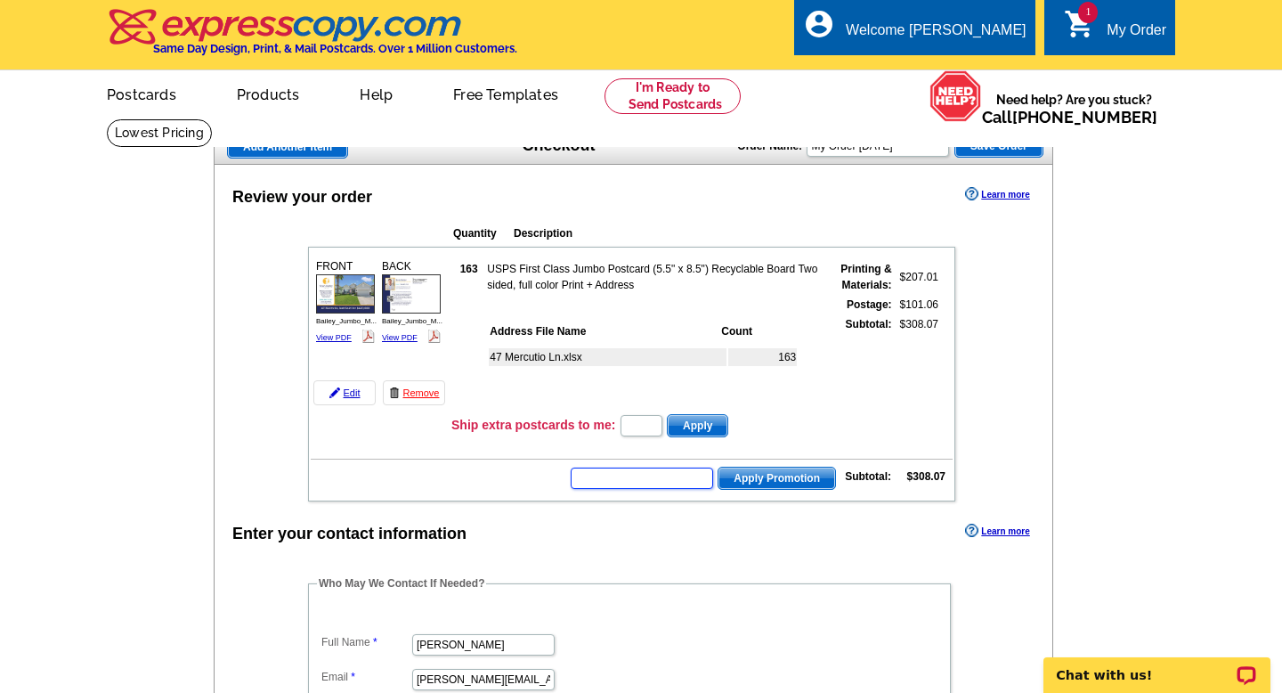
click at [669, 482] on input "text" at bounding box center [642, 477] width 142 height 21
paste input "CC2330"
type input "CC2330"
click at [766, 486] on span "Apply Promotion" at bounding box center [776, 477] width 117 height 21
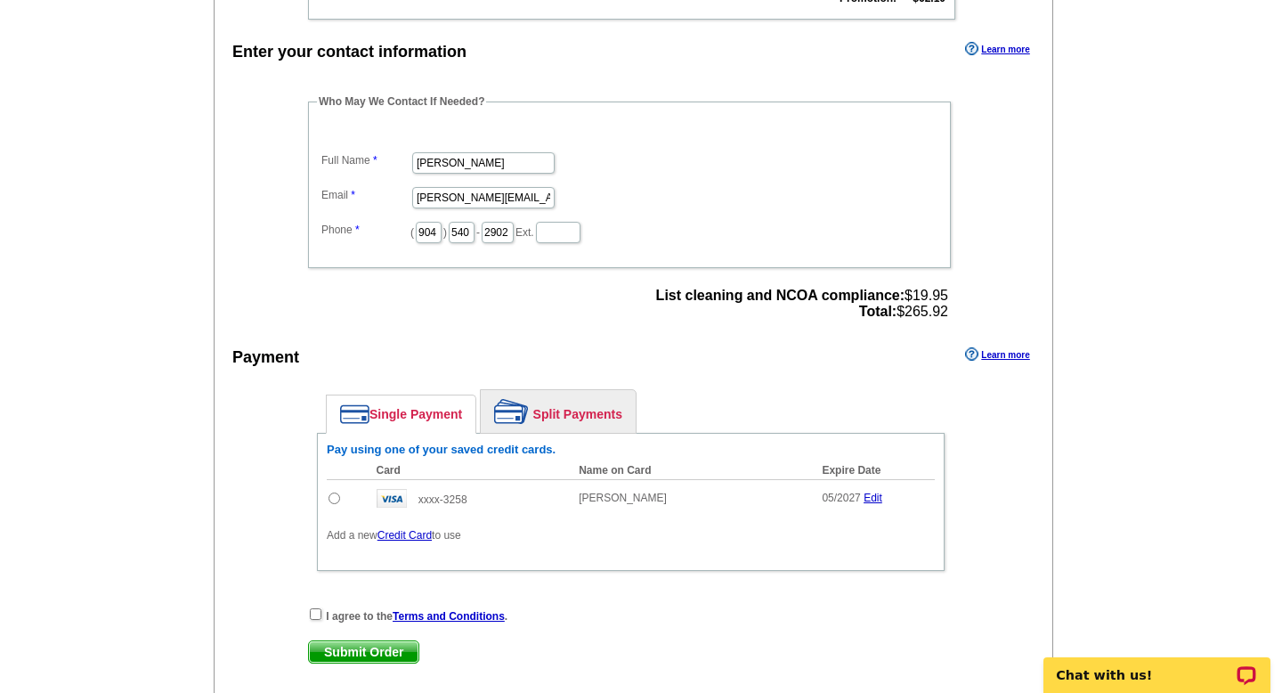
scroll to position [568, 0]
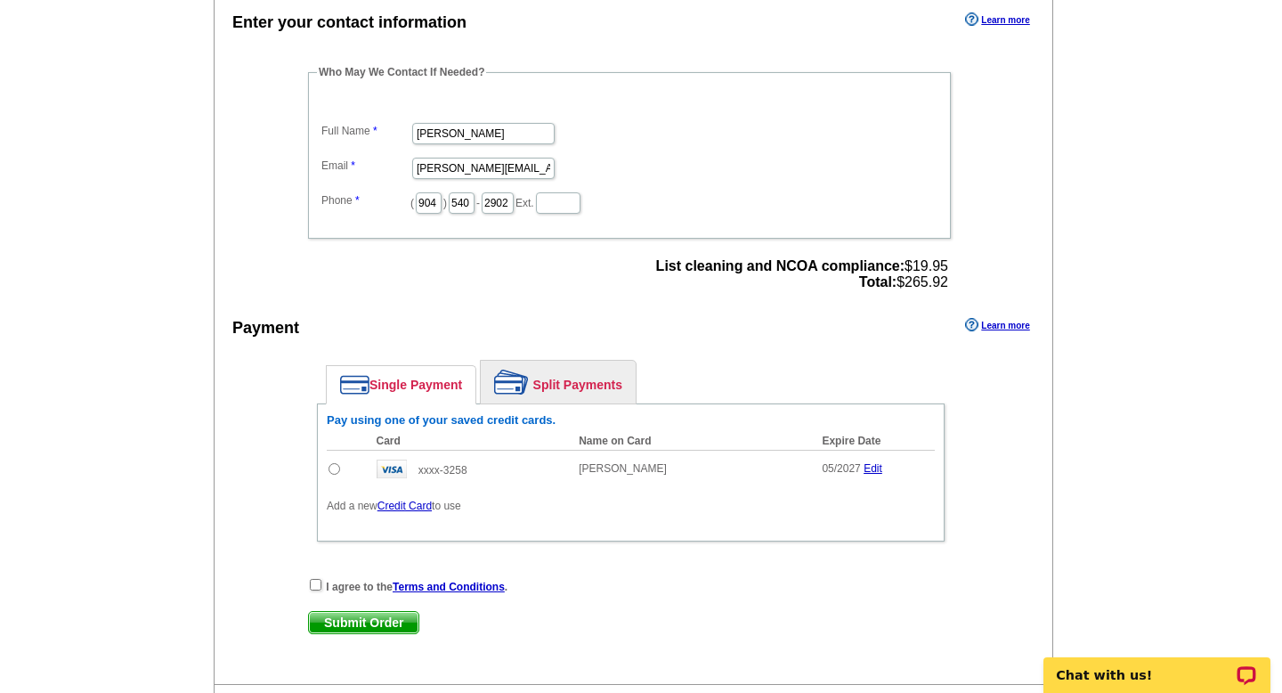
click at [337, 472] on input "radio" at bounding box center [334, 469] width 12 height 12
radio input "true"
click at [929, 287] on span "List cleaning and NCOA compliance: $19.95 Total: $265.92" at bounding box center [802, 274] width 292 height 32
copy span "265.92"
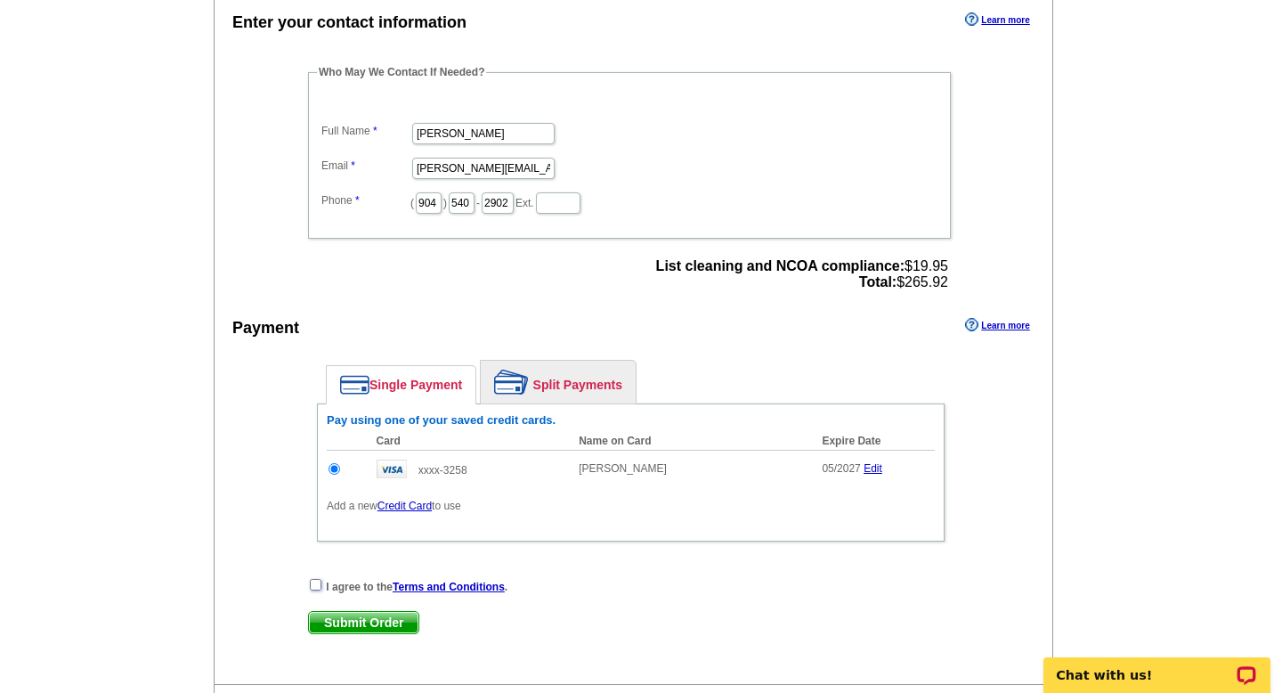
click at [320, 580] on input "checkbox" at bounding box center [316, 585] width 12 height 12
checkbox input "true"
click at [355, 626] on span "Submit Order" at bounding box center [363, 622] width 109 height 21
